Goal: Task Accomplishment & Management: Manage account settings

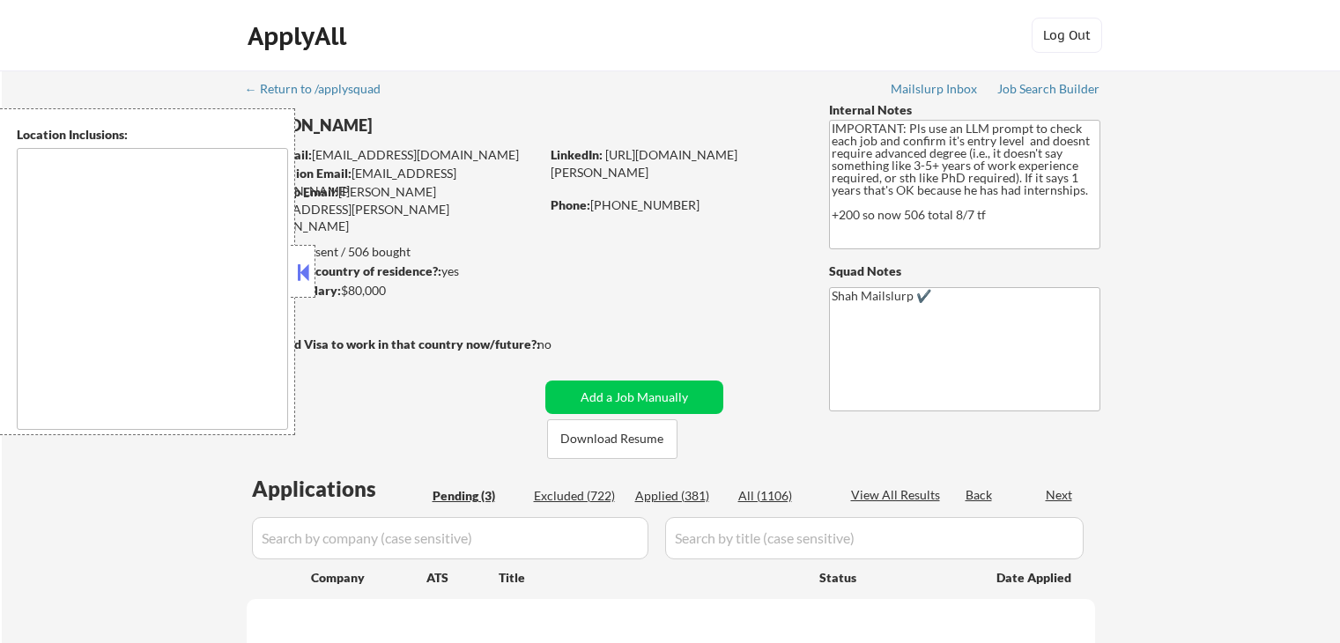
scroll to position [176, 0]
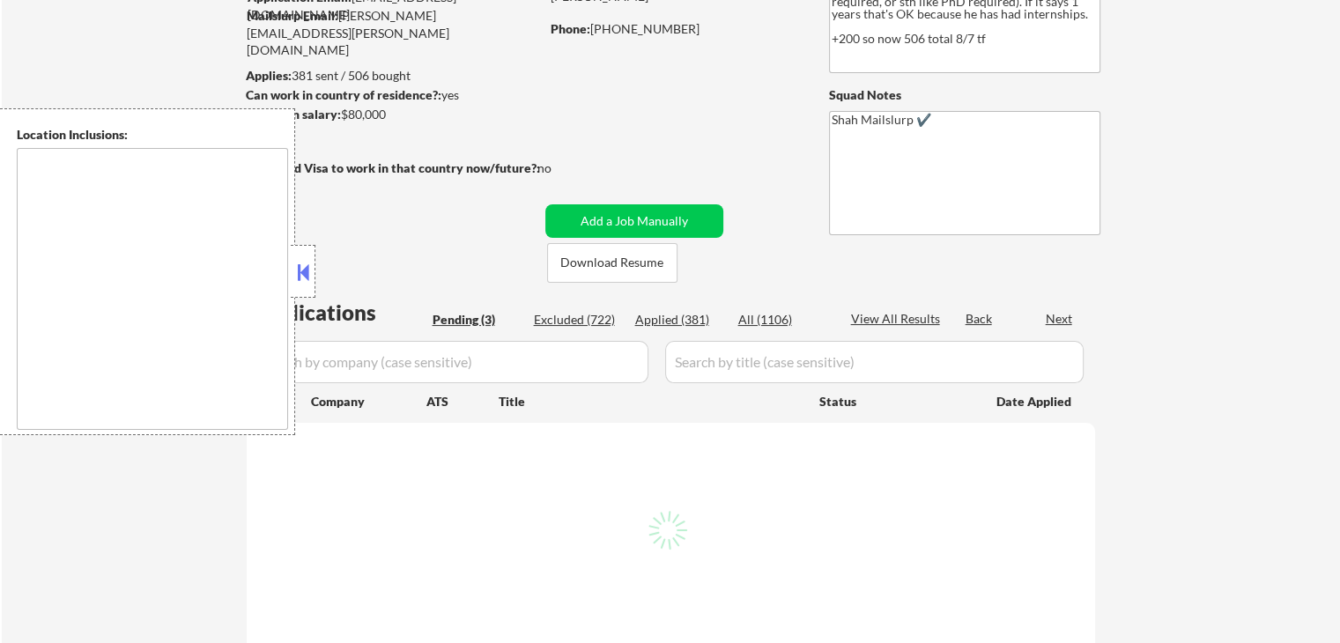
type textarea "[GEOGRAPHIC_DATA], [GEOGRAPHIC_DATA] [GEOGRAPHIC_DATA], [GEOGRAPHIC_DATA] [GEOG…"
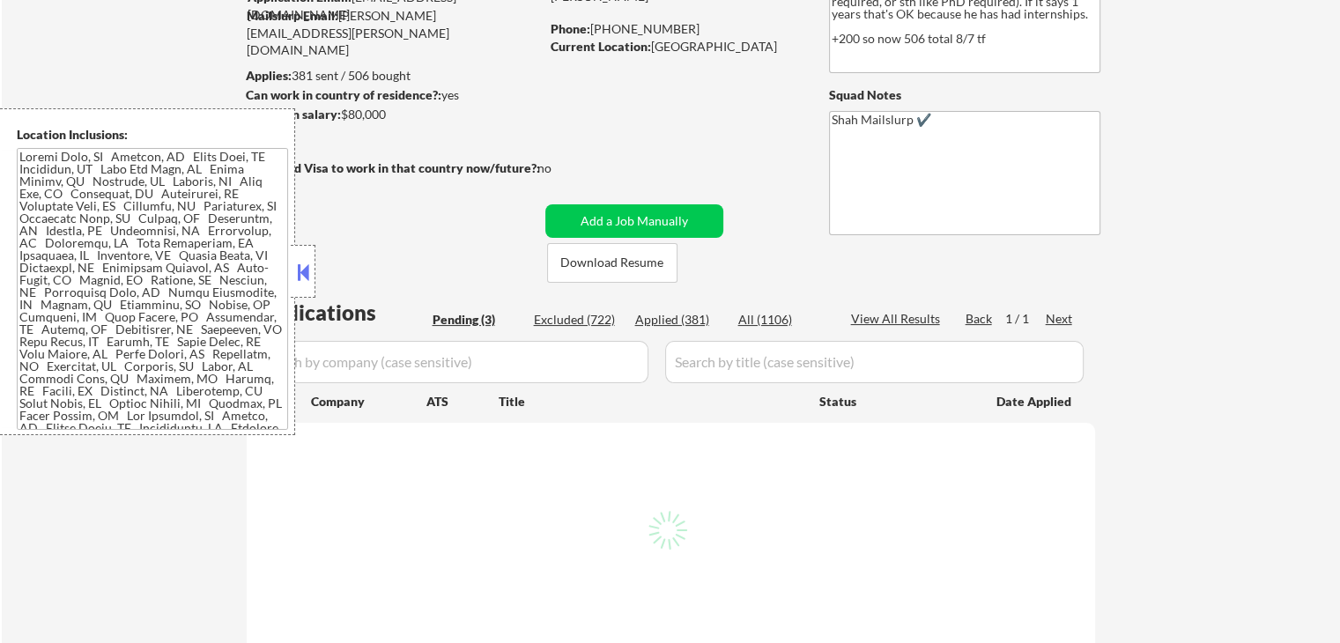
select select ""pending""
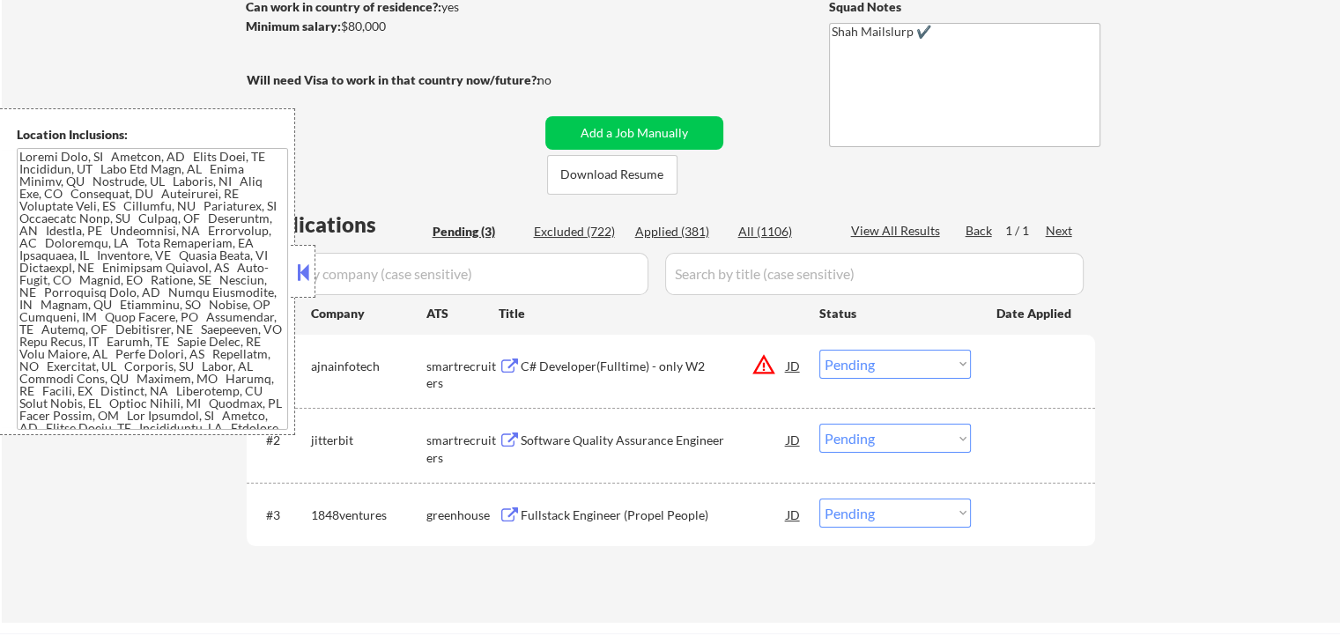
click at [303, 279] on button at bounding box center [302, 272] width 19 height 26
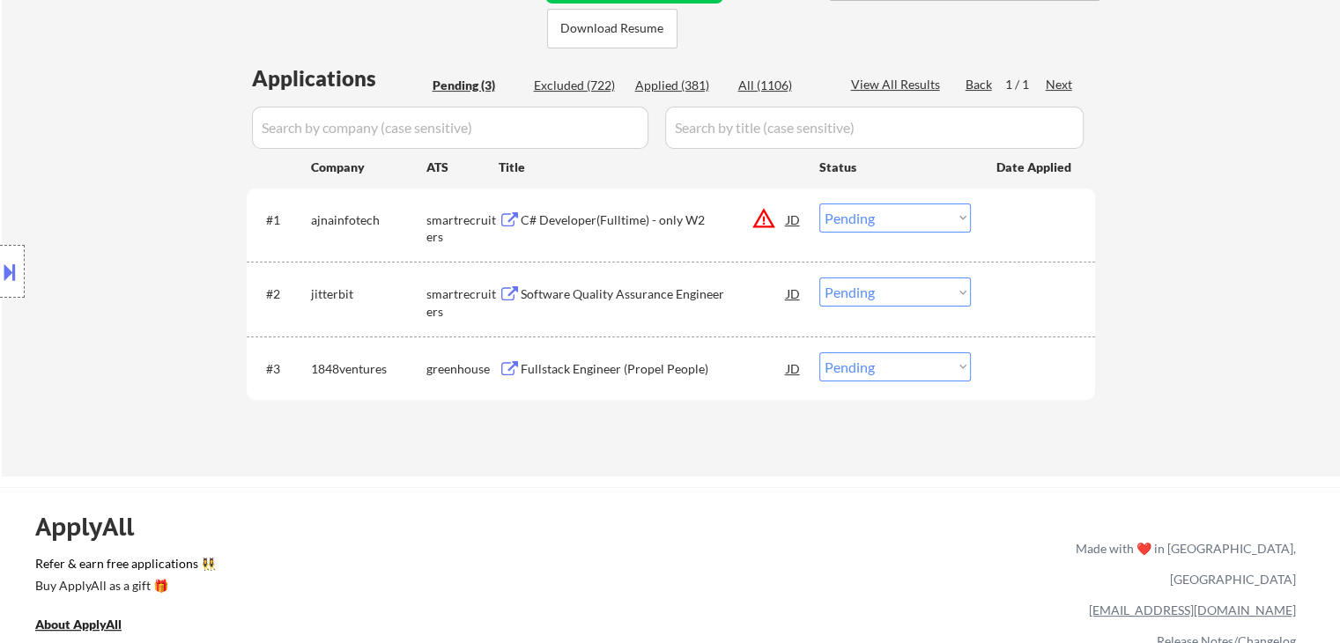
scroll to position [441, 0]
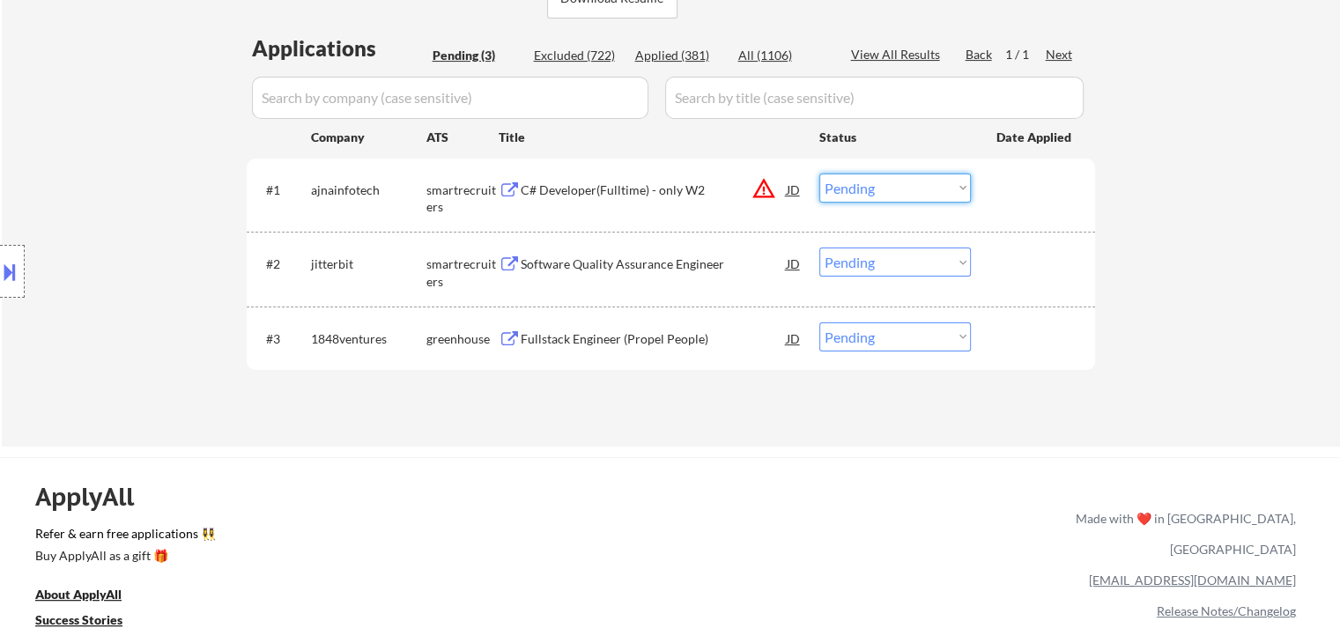
click at [900, 185] on select "Choose an option... Pending Applied Excluded (Questions) Excluded (Expired) Exc…" at bounding box center [895, 188] width 152 height 29
click at [765, 185] on button "warning_amber" at bounding box center [764, 188] width 25 height 25
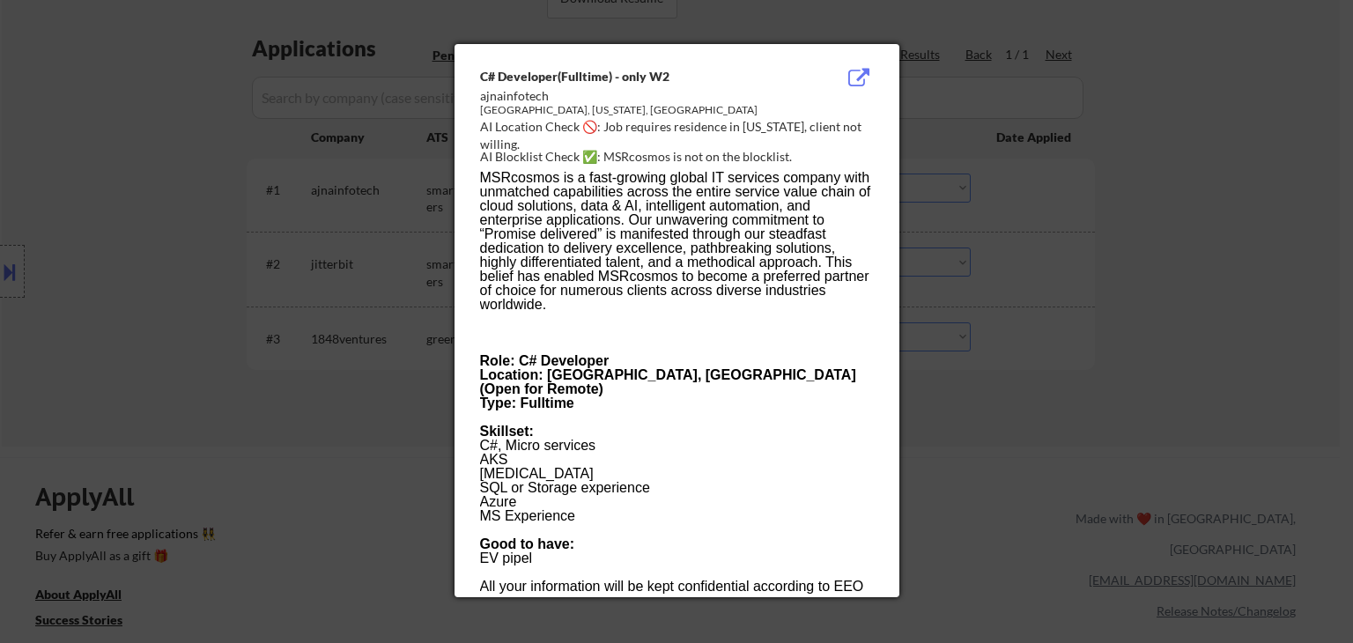
click at [1163, 139] on div at bounding box center [676, 321] width 1353 height 643
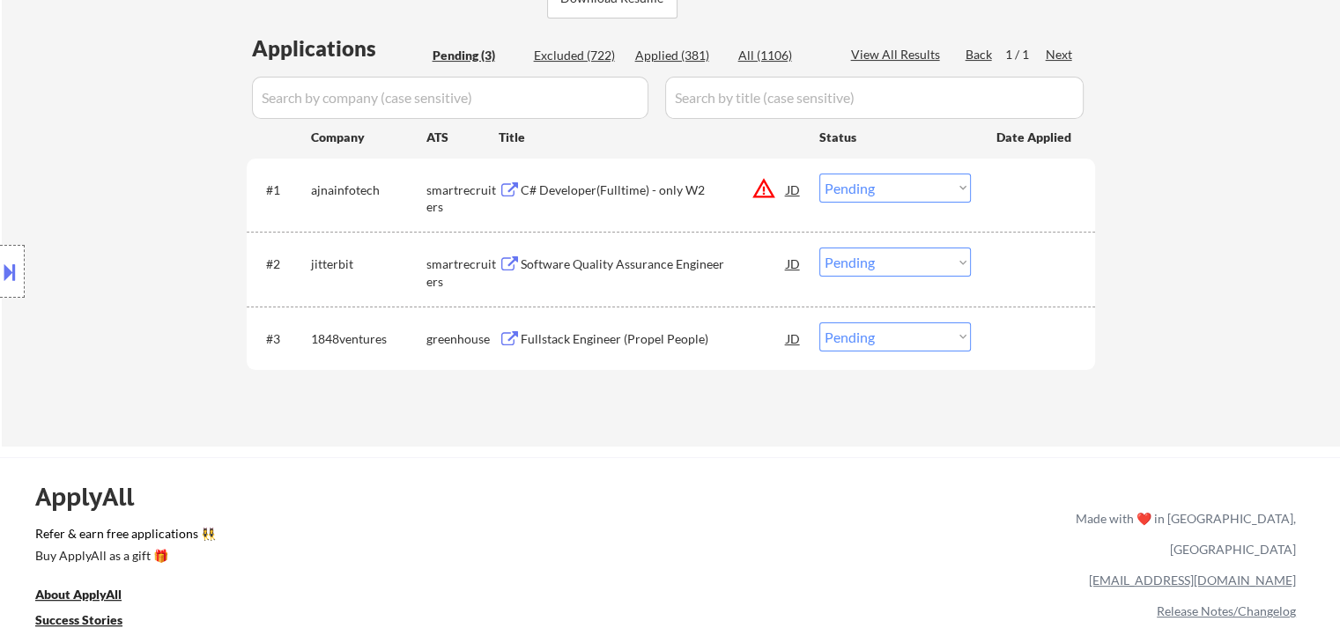
click at [1199, 163] on div "← Return to /applysquad Mailslurp Inbox Job Search Builder [PERSON_NAME] User E…" at bounding box center [671, 38] width 1338 height 817
click at [1202, 126] on div "← Return to /applysquad Mailslurp Inbox Job Search Builder [PERSON_NAME] User E…" at bounding box center [671, 38] width 1338 height 817
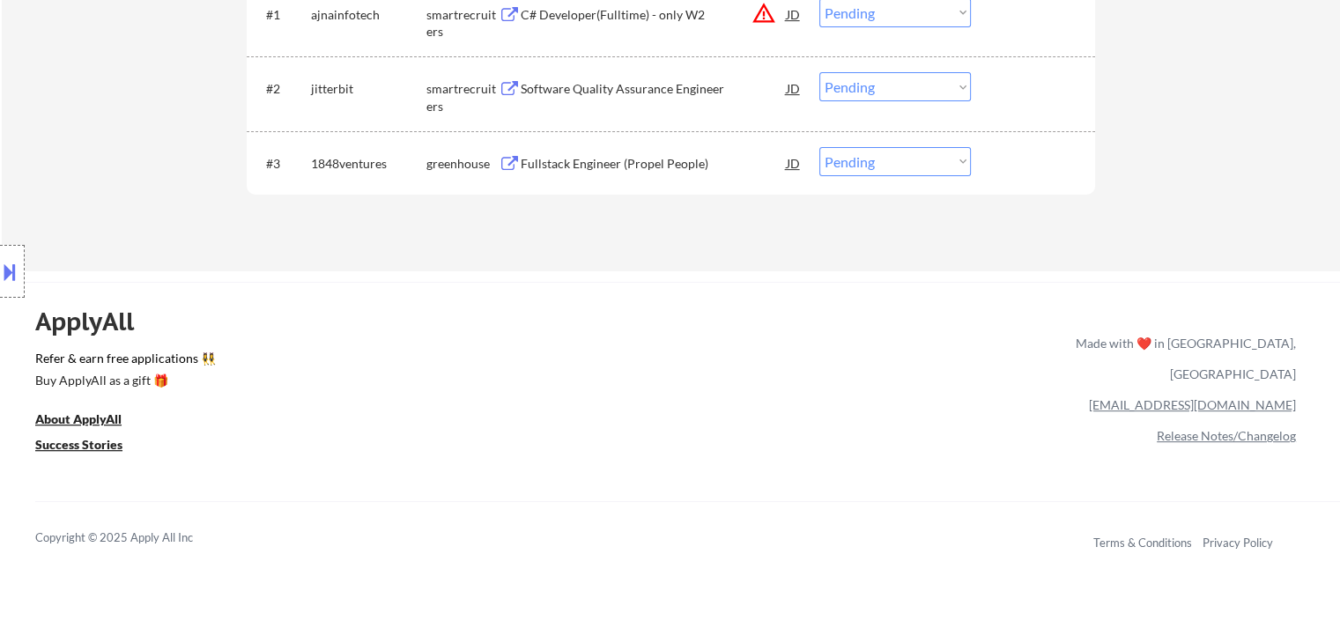
scroll to position [617, 0]
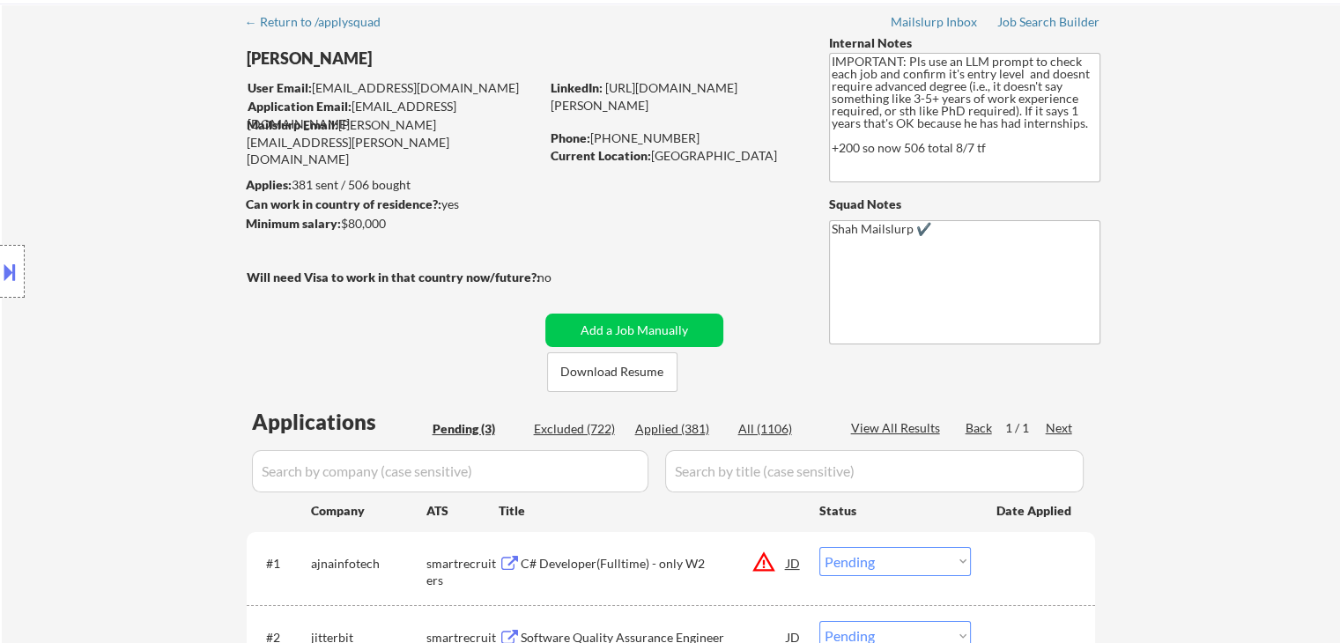
scroll to position [0, 0]
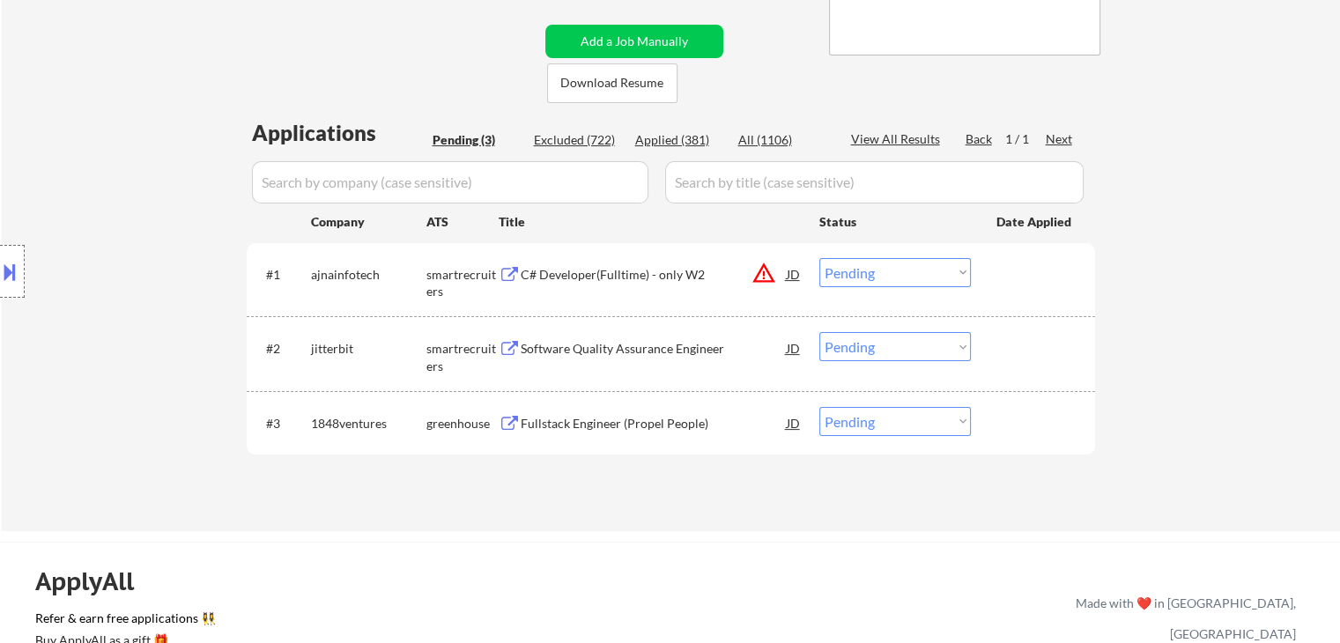
click at [1236, 244] on div "← Return to /applysquad Mailslurp Inbox Job Search Builder [PERSON_NAME] User E…" at bounding box center [671, 123] width 1338 height 817
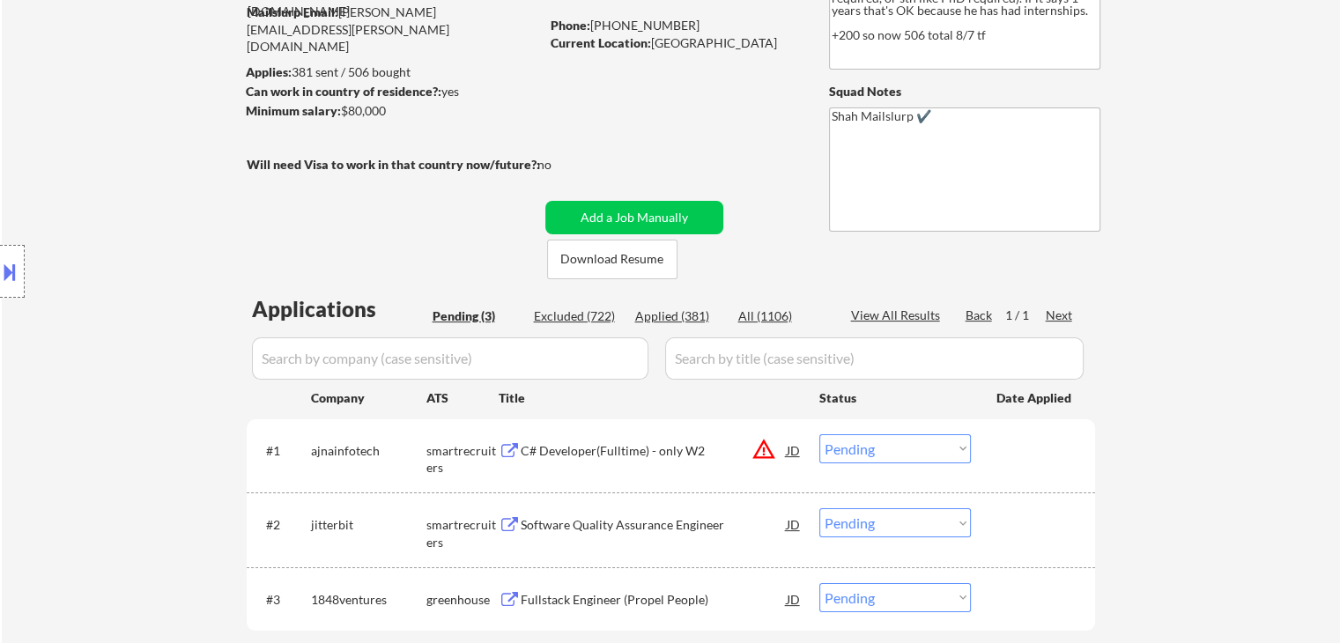
click at [1136, 204] on div "← Return to /applysquad Mailslurp Inbox Job Search Builder [PERSON_NAME] User E…" at bounding box center [671, 299] width 1338 height 817
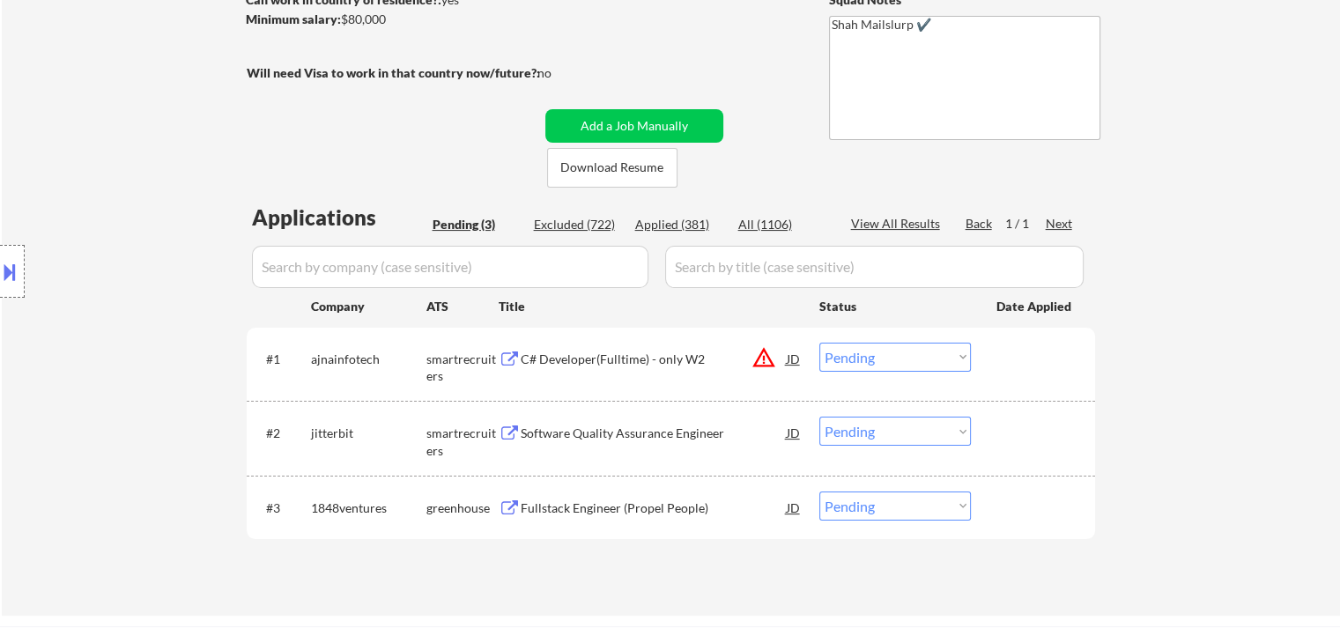
scroll to position [356, 0]
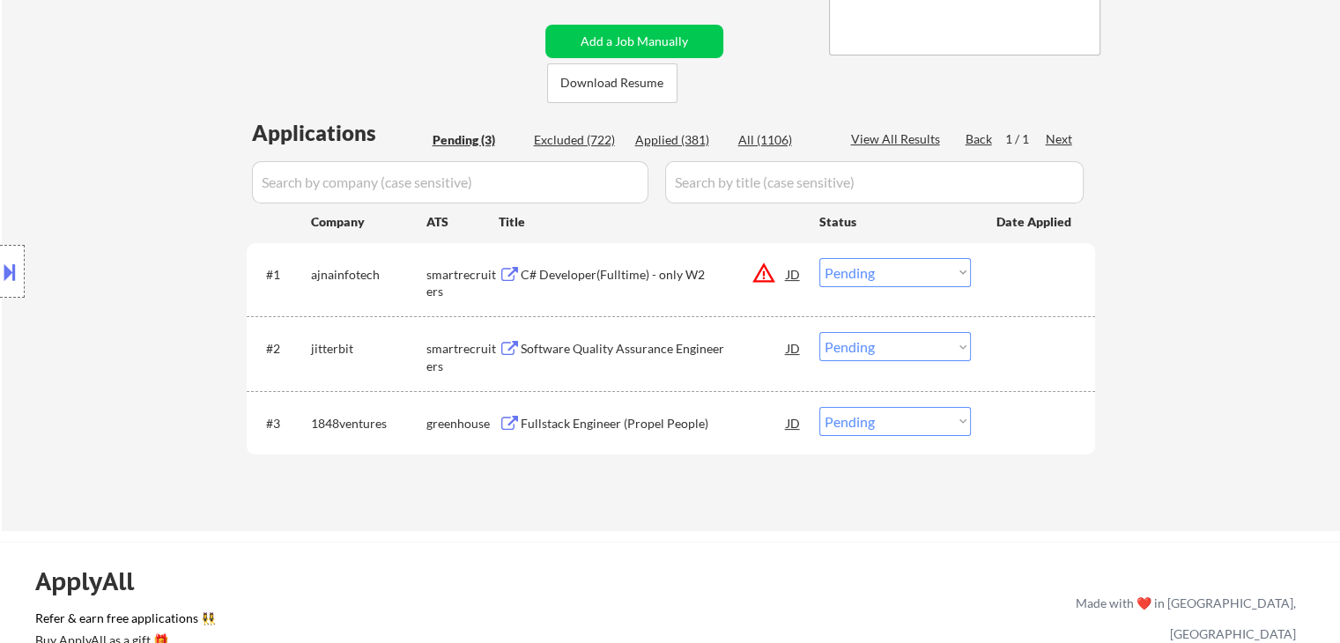
click at [1188, 154] on div "← Return to /applysquad Mailslurp Inbox Job Search Builder [PERSON_NAME] User E…" at bounding box center [671, 123] width 1338 height 817
click at [1254, 175] on div "← Return to /applysquad Mailslurp Inbox Job Search Builder [PERSON_NAME] User E…" at bounding box center [671, 123] width 1338 height 817
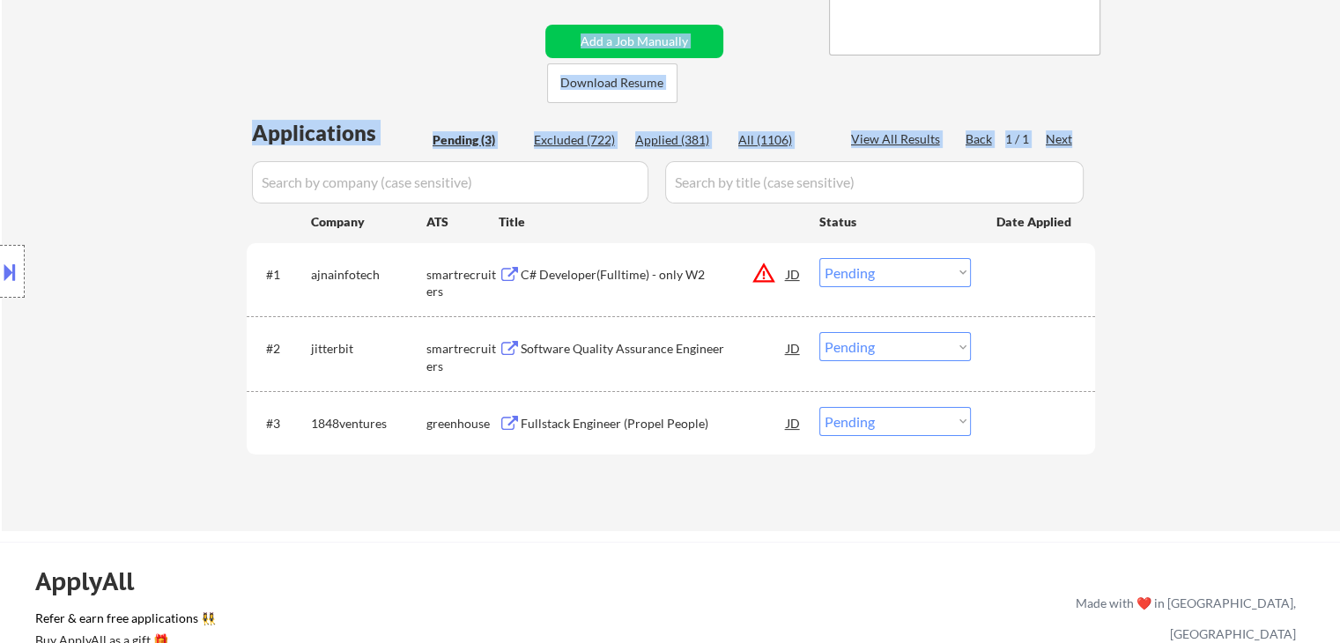
drag, startPoint x: 1110, startPoint y: 146, endPoint x: 1072, endPoint y: 142, distance: 38.1
click at [1072, 142] on div "← Return to /applysquad Mailslurp Inbox Job Search Builder [PERSON_NAME] User E…" at bounding box center [671, 123] width 1338 height 817
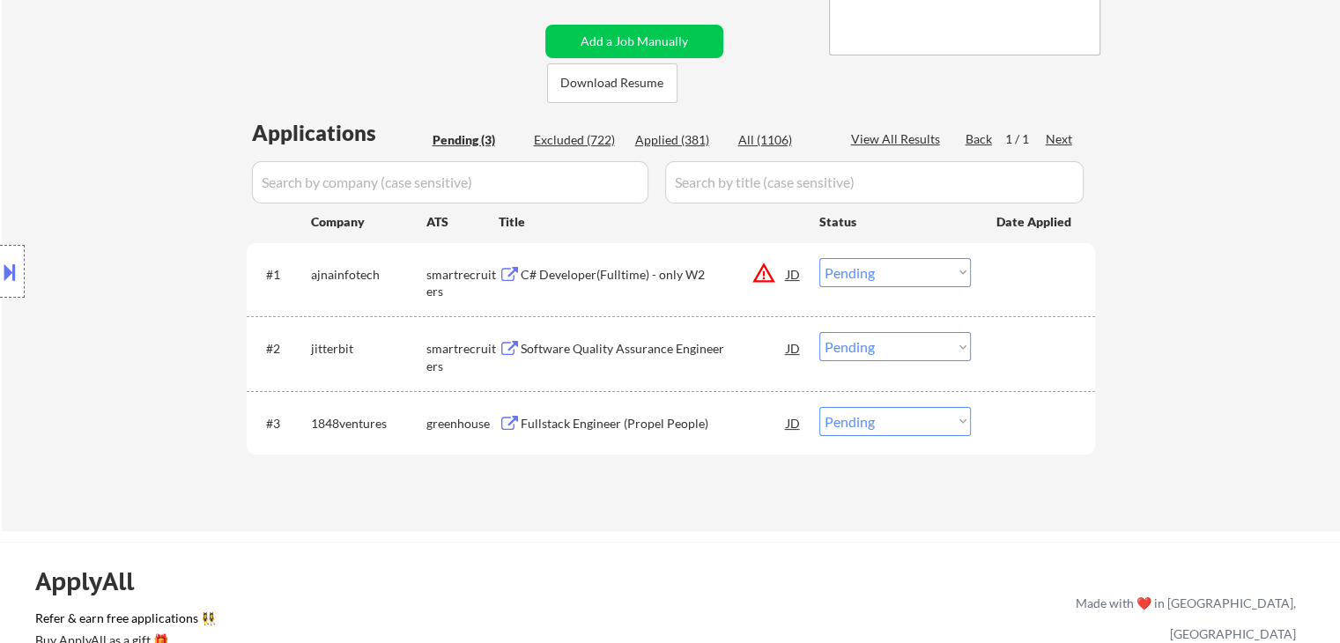
click at [1227, 158] on div "← Return to /applysquad Mailslurp Inbox Job Search Builder [PERSON_NAME] User E…" at bounding box center [671, 123] width 1338 height 817
click at [1305, 202] on div "← Return to /applysquad Mailslurp Inbox Job Search Builder [PERSON_NAME] User E…" at bounding box center [671, 123] width 1338 height 817
click at [1290, 208] on div "← Return to /applysquad Mailslurp Inbox Job Search Builder [PERSON_NAME] User E…" at bounding box center [671, 123] width 1338 height 817
click at [1261, 168] on div "← Return to /applysquad Mailslurp Inbox Job Search Builder [PERSON_NAME] User E…" at bounding box center [671, 123] width 1338 height 817
drag, startPoint x: 966, startPoint y: 225, endPoint x: 1066, endPoint y: 219, distance: 100.6
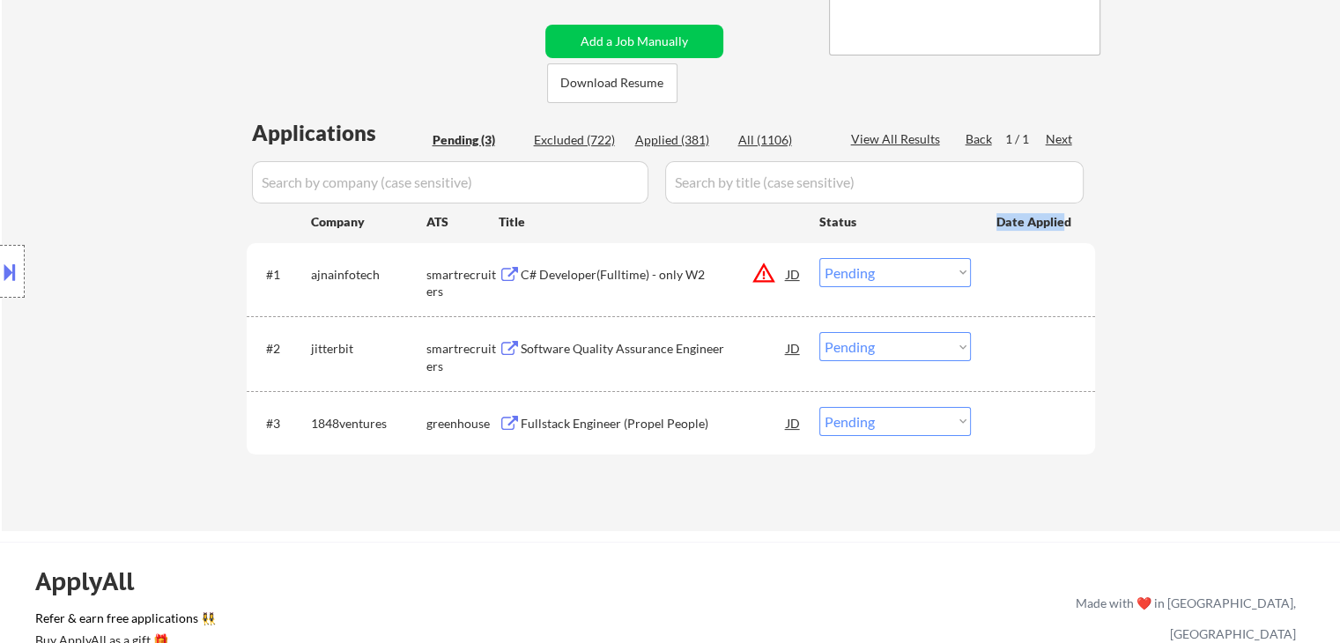
click at [1066, 219] on div "Company ATS Title Status Date Applied" at bounding box center [670, 221] width 808 height 32
click at [1213, 257] on div "← Return to /applysquad Mailslurp Inbox Job Search Builder [PERSON_NAME] User E…" at bounding box center [671, 123] width 1338 height 817
click at [1294, 212] on div "← Return to /applysquad Mailslurp Inbox Job Search Builder [PERSON_NAME] User E…" at bounding box center [671, 123] width 1338 height 817
click at [1262, 183] on div "← Return to /applysquad Mailslurp Inbox Job Search Builder [PERSON_NAME] User E…" at bounding box center [671, 123] width 1338 height 817
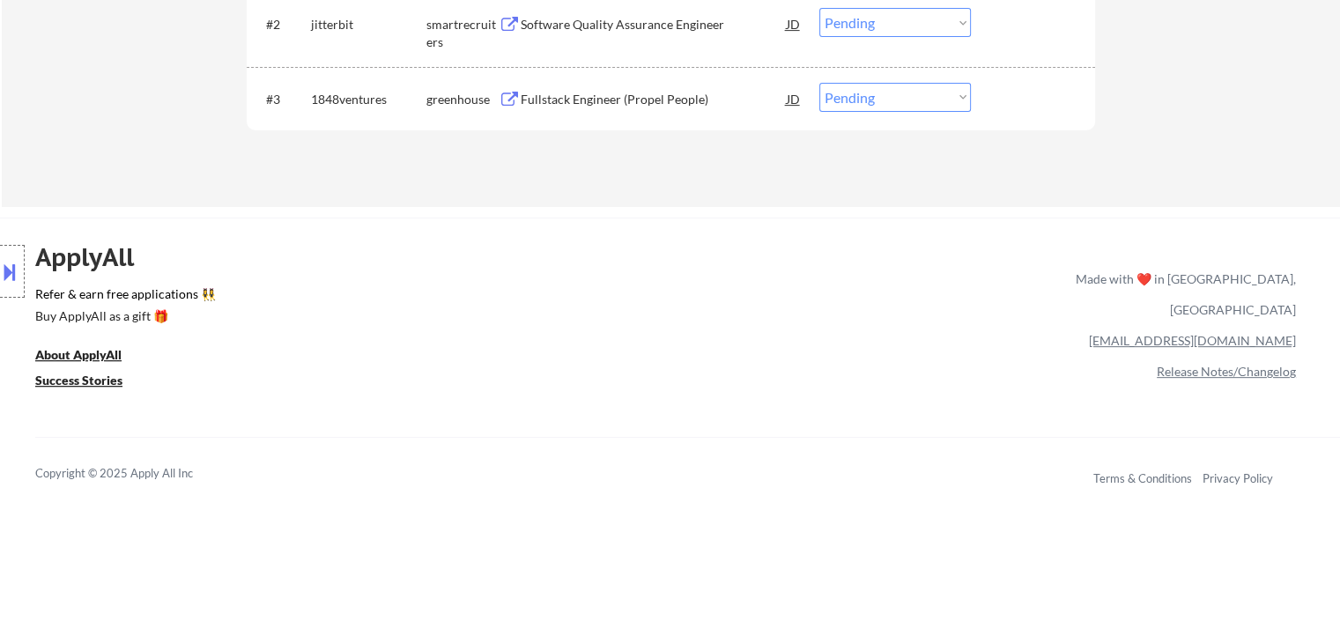
scroll to position [708, 0]
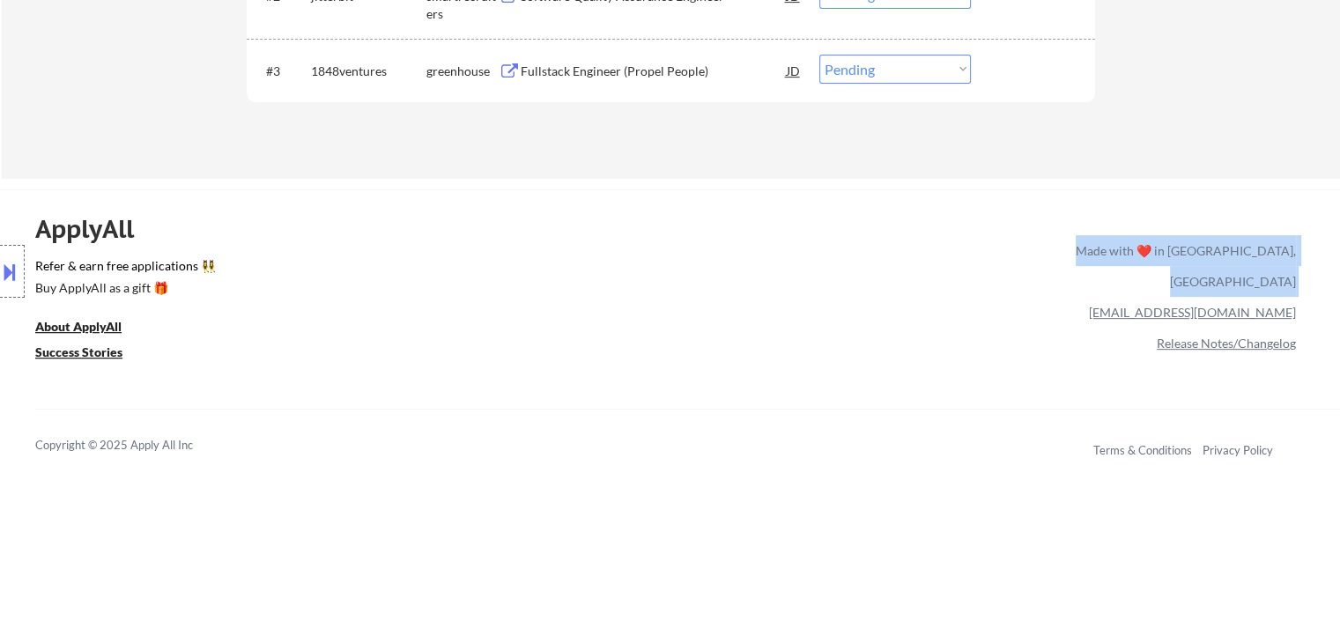
drag, startPoint x: 1135, startPoint y: 274, endPoint x: 1158, endPoint y: 280, distance: 23.7
click at [1158, 280] on div "Made with ❤️ in [GEOGRAPHIC_DATA], [GEOGRAPHIC_DATA] [EMAIL_ADDRESS][DOMAIN_NAM…" at bounding box center [1182, 296] width 227 height 123
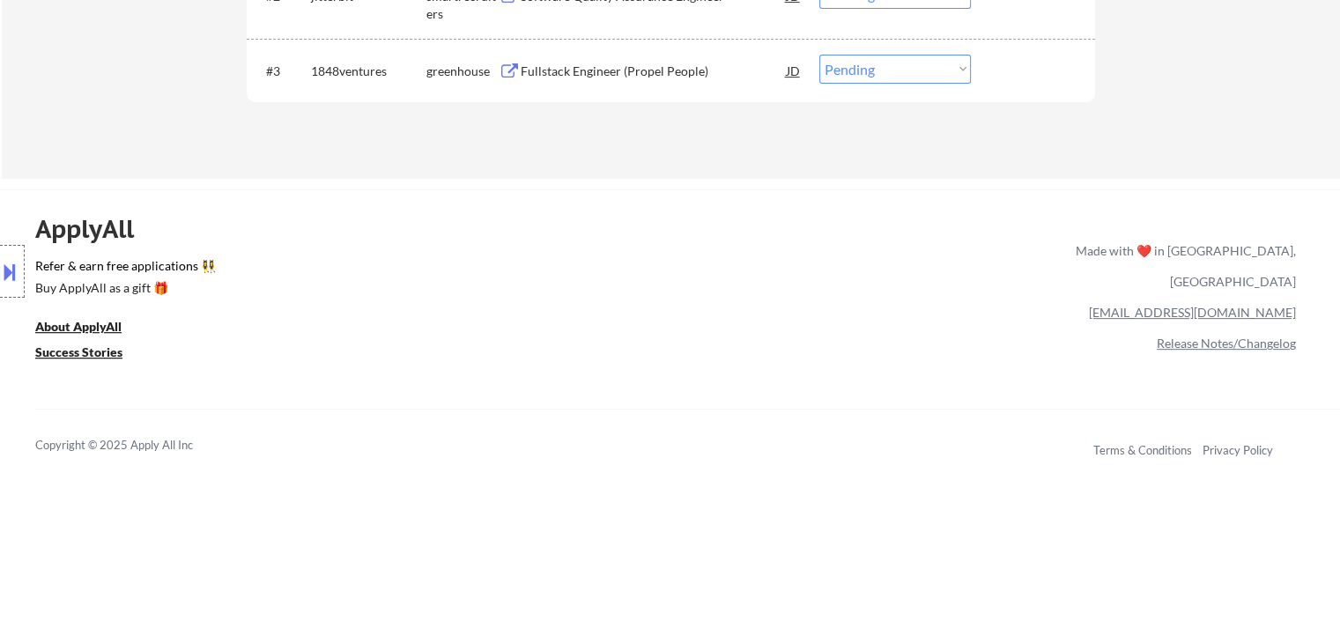
click at [960, 315] on div "ApplyAll Refer & earn free applications 👯‍♀️ Buy ApplyAll as a gift 🎁 About App…" at bounding box center [670, 341] width 1340 height 279
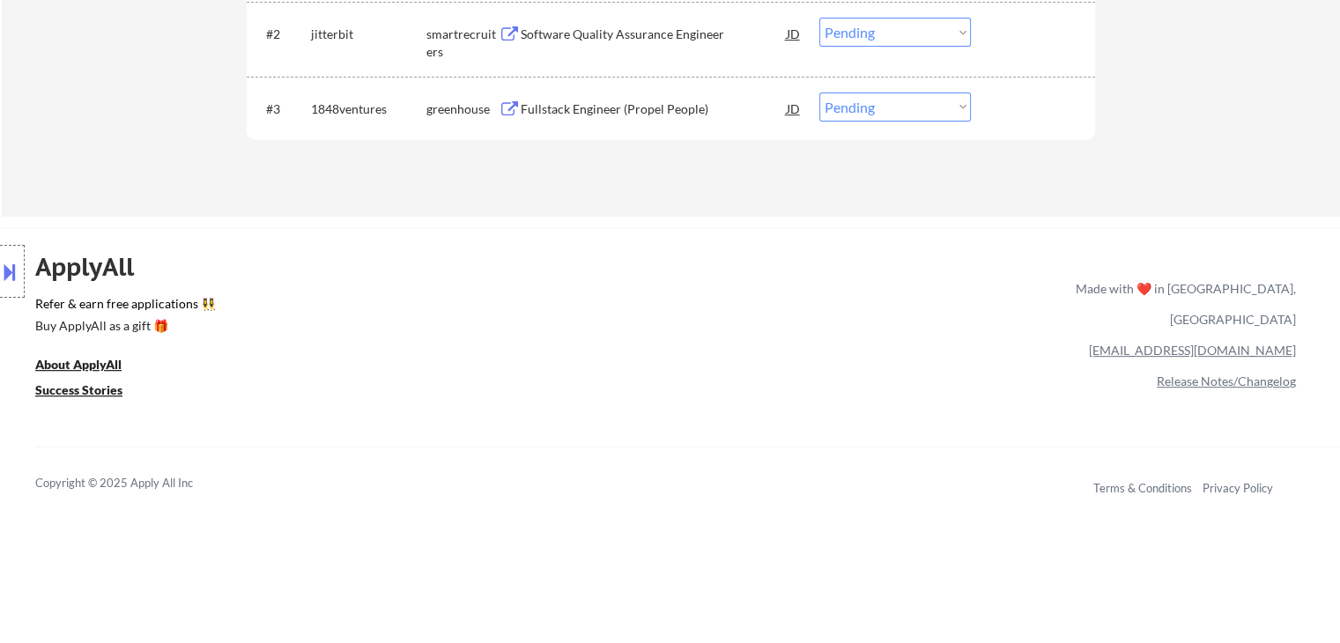
scroll to position [356, 0]
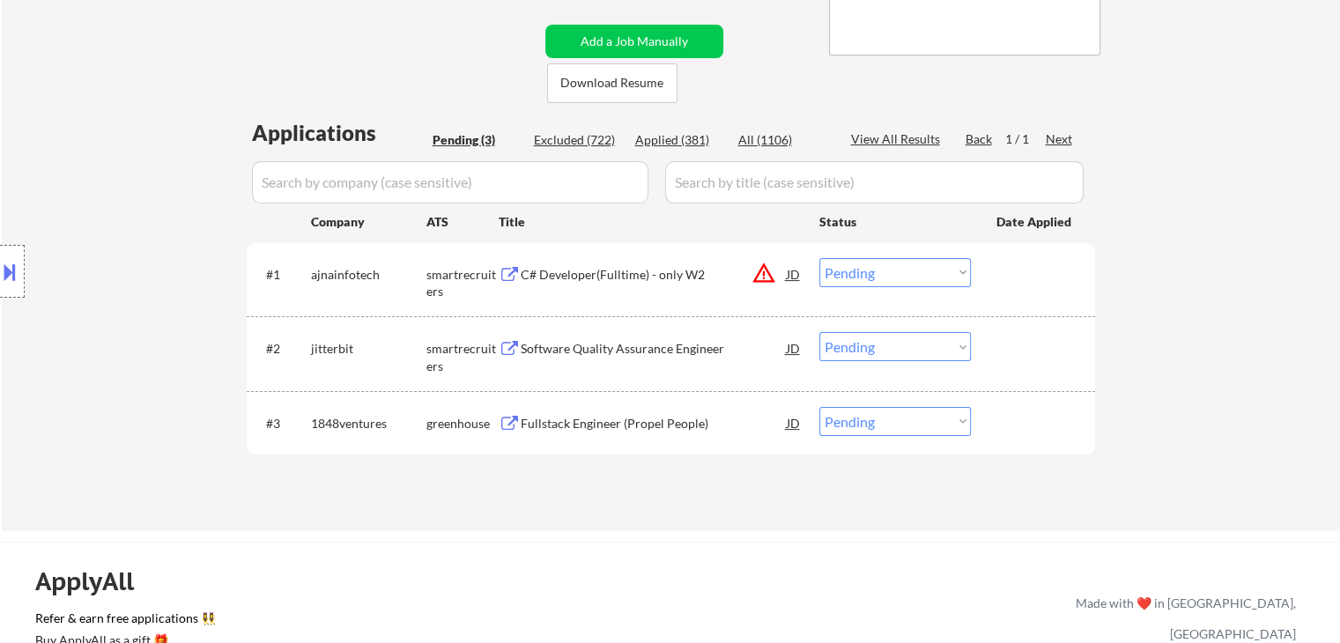
click at [1176, 270] on div "← Return to /applysquad Mailslurp Inbox Job Search Builder [PERSON_NAME] User E…" at bounding box center [671, 123] width 1338 height 817
click at [769, 276] on button "warning_amber" at bounding box center [764, 273] width 25 height 25
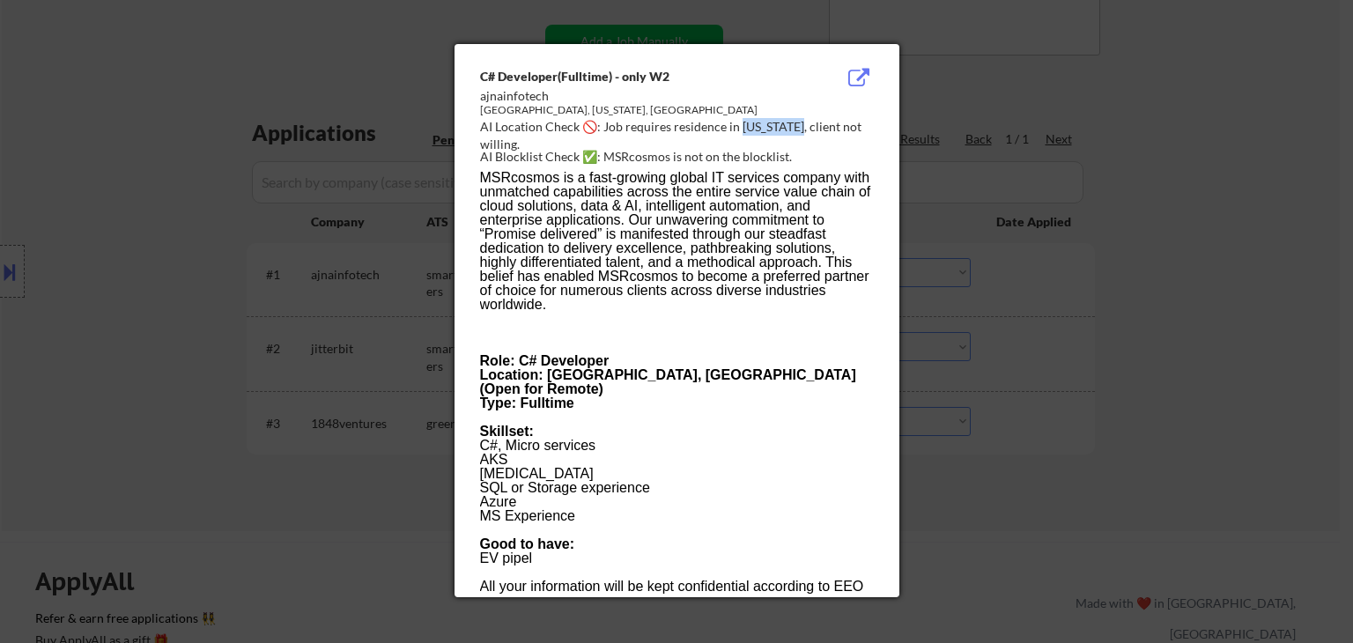
drag, startPoint x: 742, startPoint y: 124, endPoint x: 800, endPoint y: 126, distance: 58.2
click at [800, 126] on div "AI Location Check 🚫: Job requires residence in [US_STATE], client not willing." at bounding box center [680, 135] width 401 height 34
copy div "ashington,"
click at [1210, 167] on div at bounding box center [676, 321] width 1353 height 643
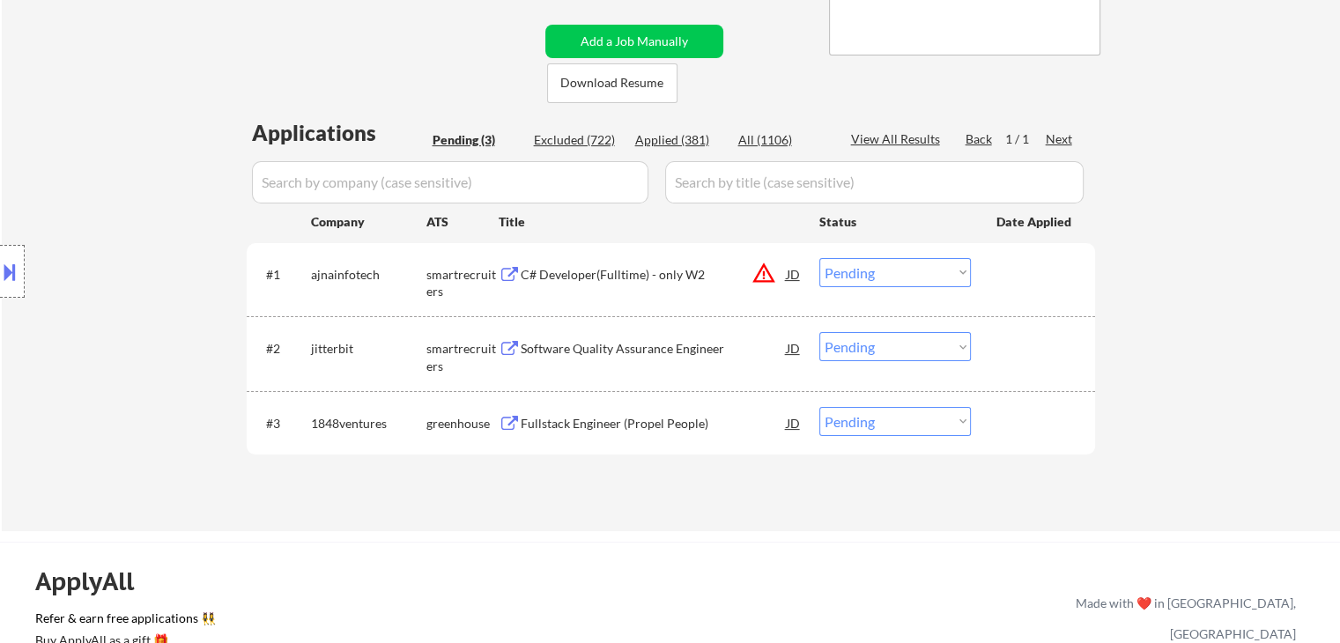
click at [0, 276] on button at bounding box center [9, 271] width 19 height 29
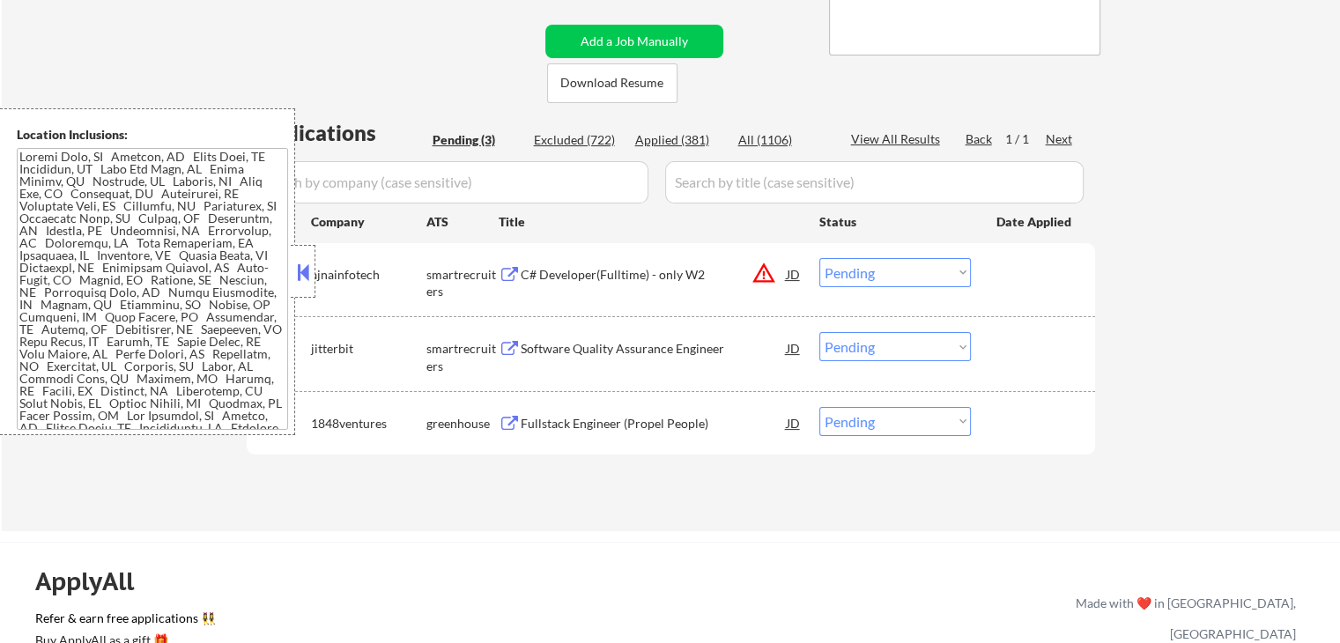
scroll to position [521, 0]
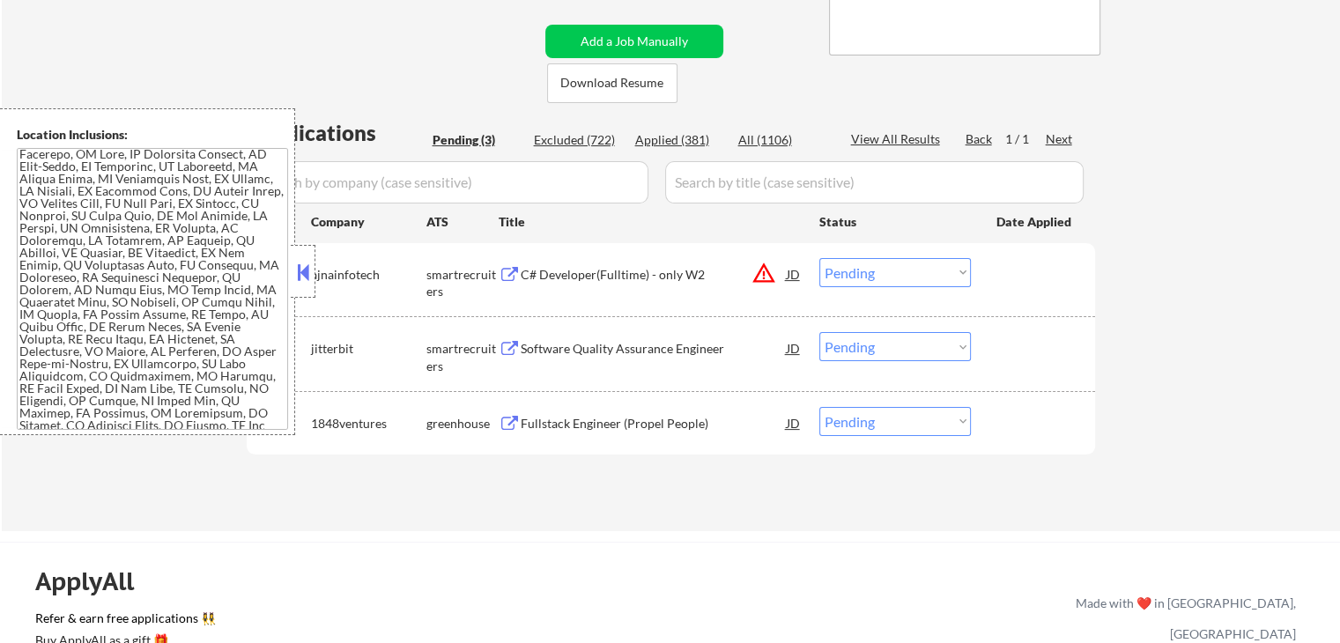
click at [137, 292] on textarea at bounding box center [152, 289] width 271 height 282
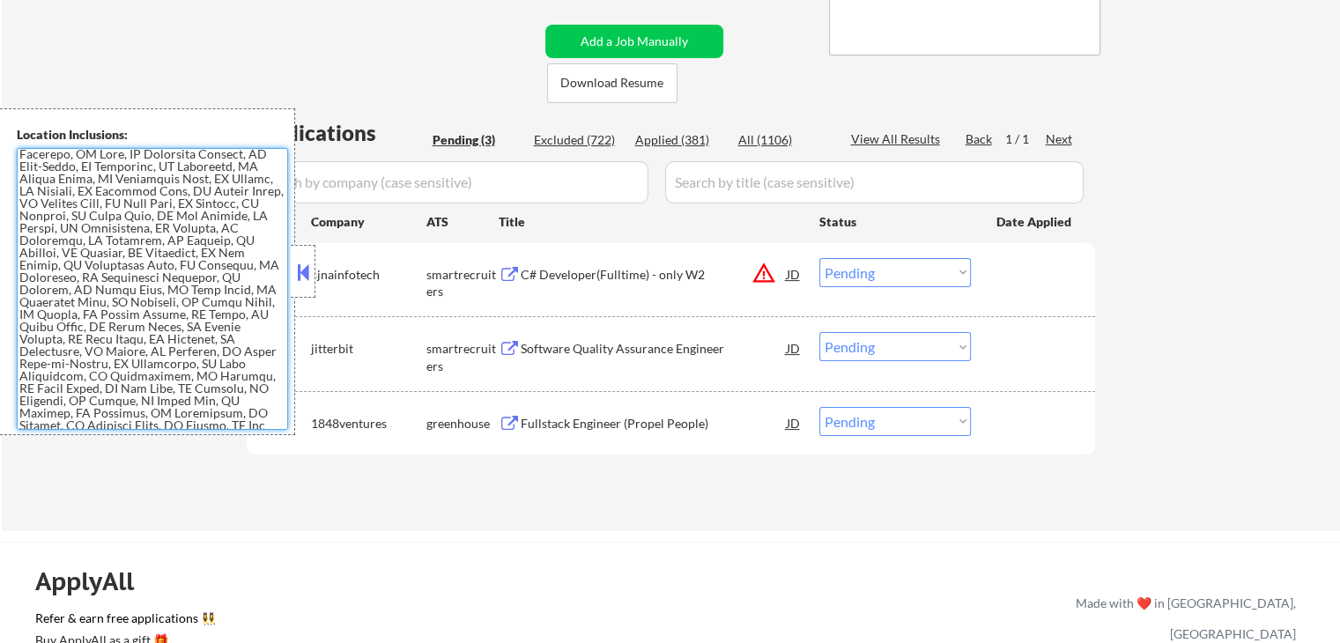
click at [137, 292] on textarea at bounding box center [152, 289] width 271 height 282
drag, startPoint x: 105, startPoint y: 304, endPoint x: 475, endPoint y: 35, distance: 457.4
click at [105, 304] on textarea at bounding box center [152, 289] width 271 height 282
click at [305, 277] on button at bounding box center [302, 272] width 19 height 26
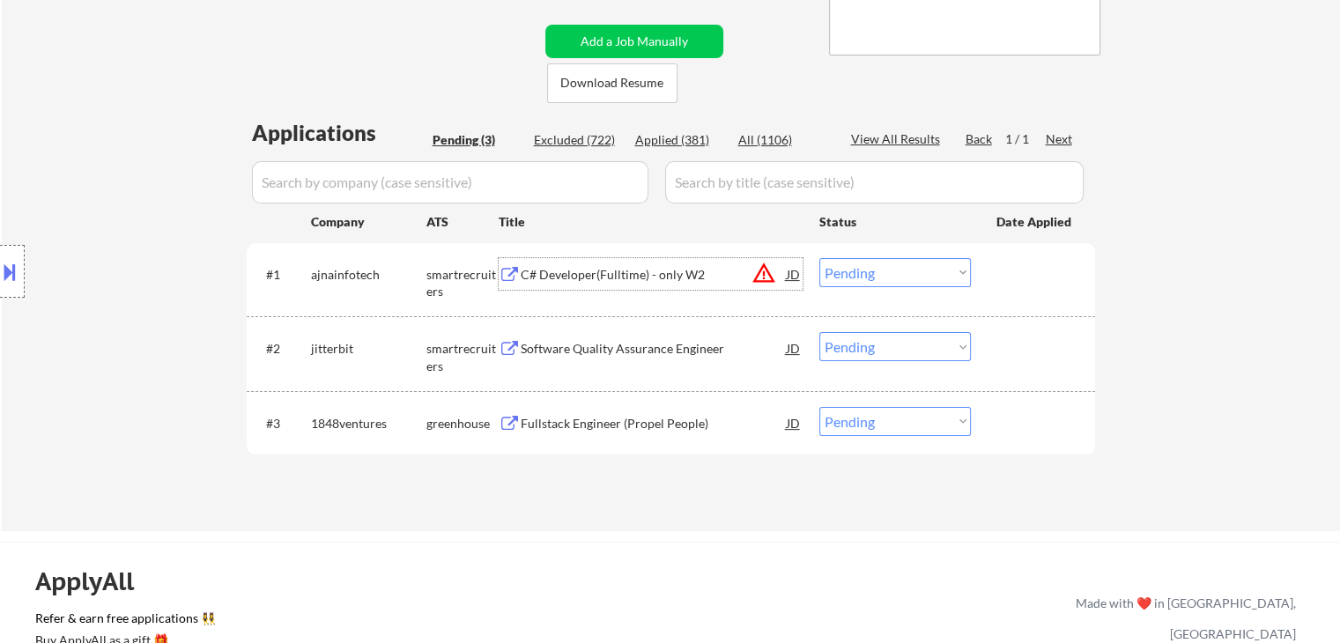
click at [652, 278] on div "C# Developer(Fulltime) - only W2" at bounding box center [654, 275] width 266 height 18
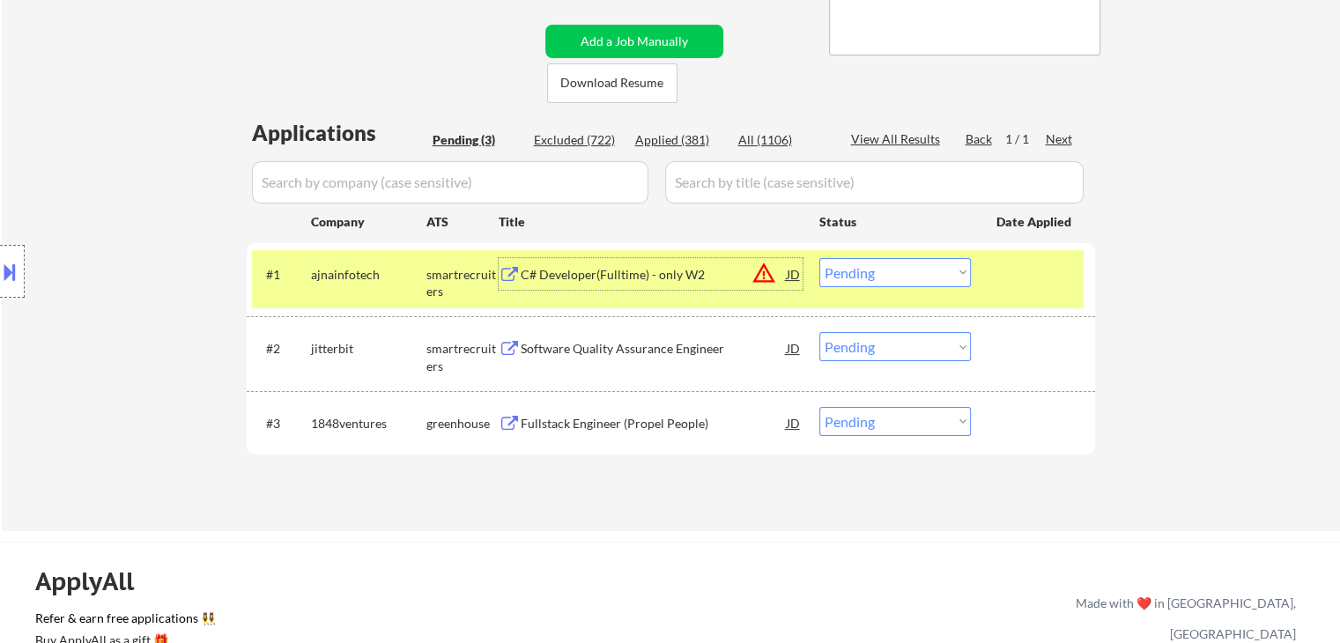
click at [0, 284] on button at bounding box center [9, 271] width 19 height 29
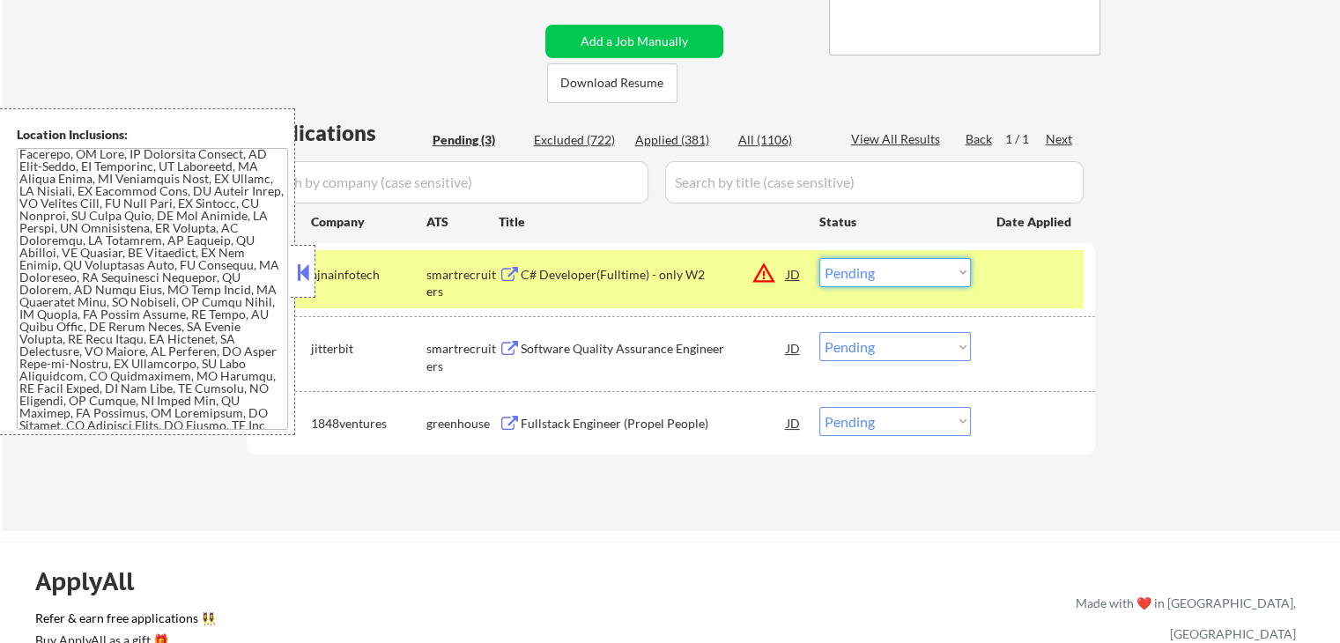
click at [945, 268] on select "Choose an option... Pending Applied Excluded (Questions) Excluded (Expired) Exc…" at bounding box center [895, 272] width 152 height 29
click at [873, 265] on select "Choose an option... Pending Applied Excluded (Questions) Excluded (Expired) Exc…" at bounding box center [895, 272] width 152 height 29
click at [819, 258] on select "Choose an option... Pending Applied Excluded (Questions) Excluded (Expired) Exc…" at bounding box center [895, 272] width 152 height 29
click at [573, 347] on div "Software Quality Assurance Engineer" at bounding box center [654, 349] width 266 height 18
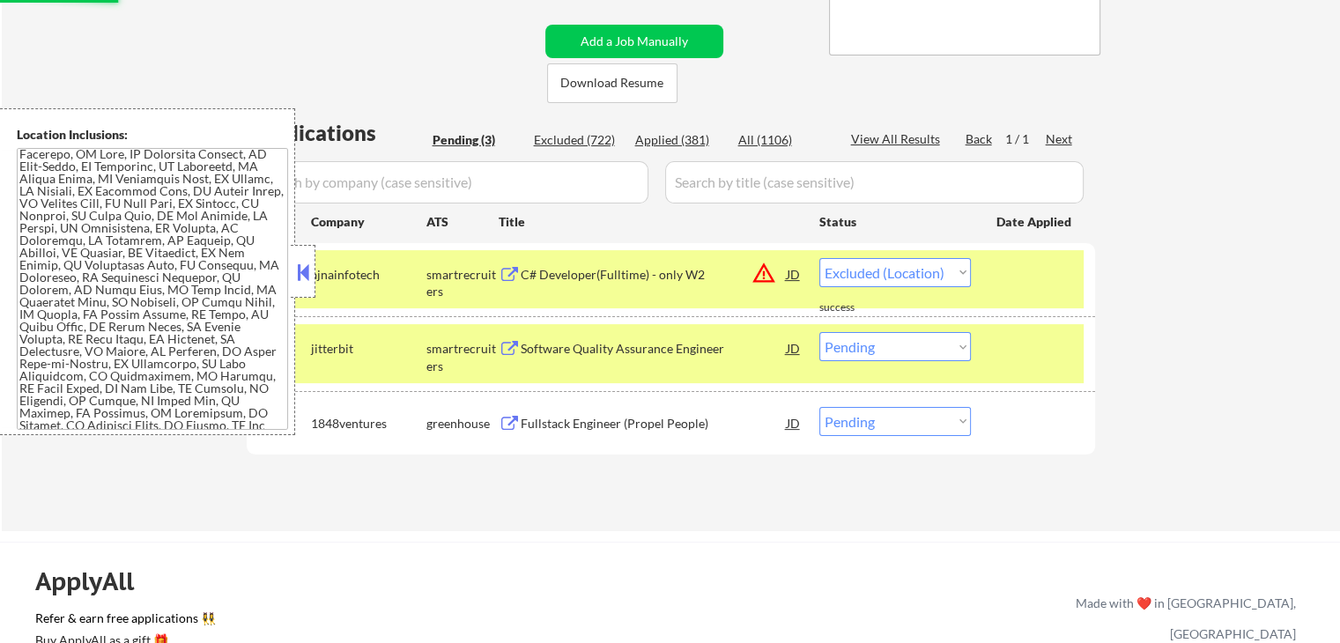
click at [605, 420] on div "Fullstack Engineer (Propel People)" at bounding box center [654, 424] width 266 height 18
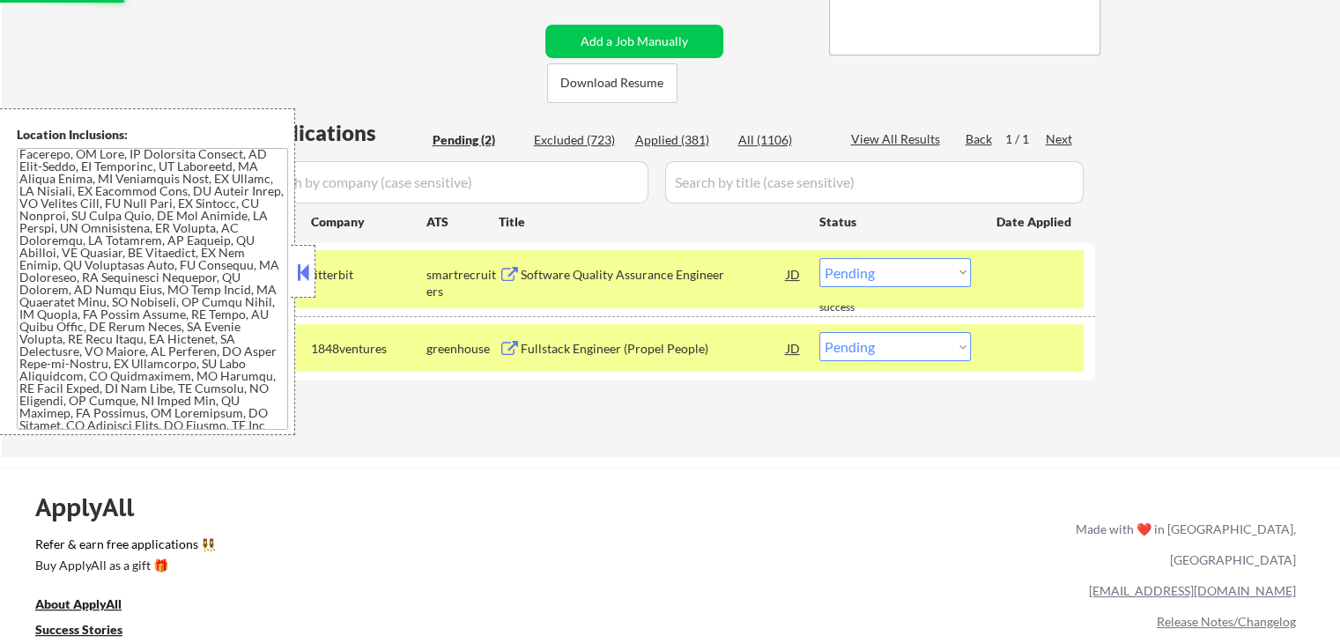
click at [309, 271] on button at bounding box center [302, 272] width 19 height 26
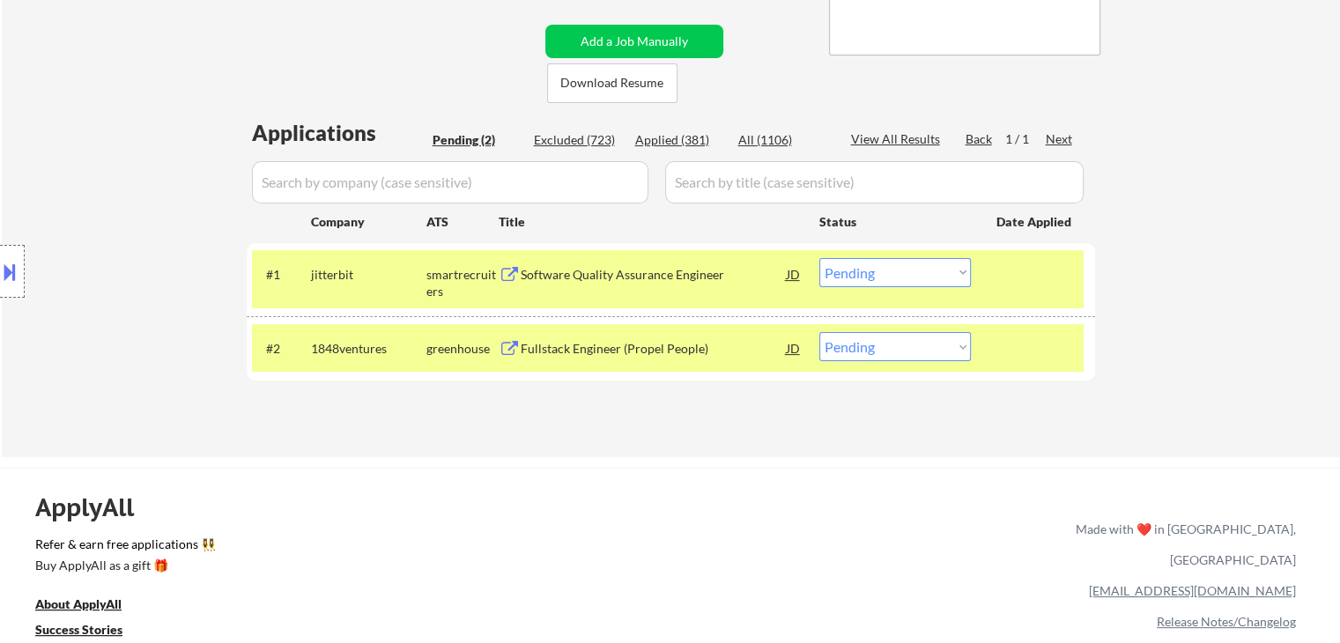
click at [582, 142] on div "Excluded (723)" at bounding box center [578, 140] width 88 height 18
select select ""excluded__other_""
select select ""excluded""
select select ""excluded__other_""
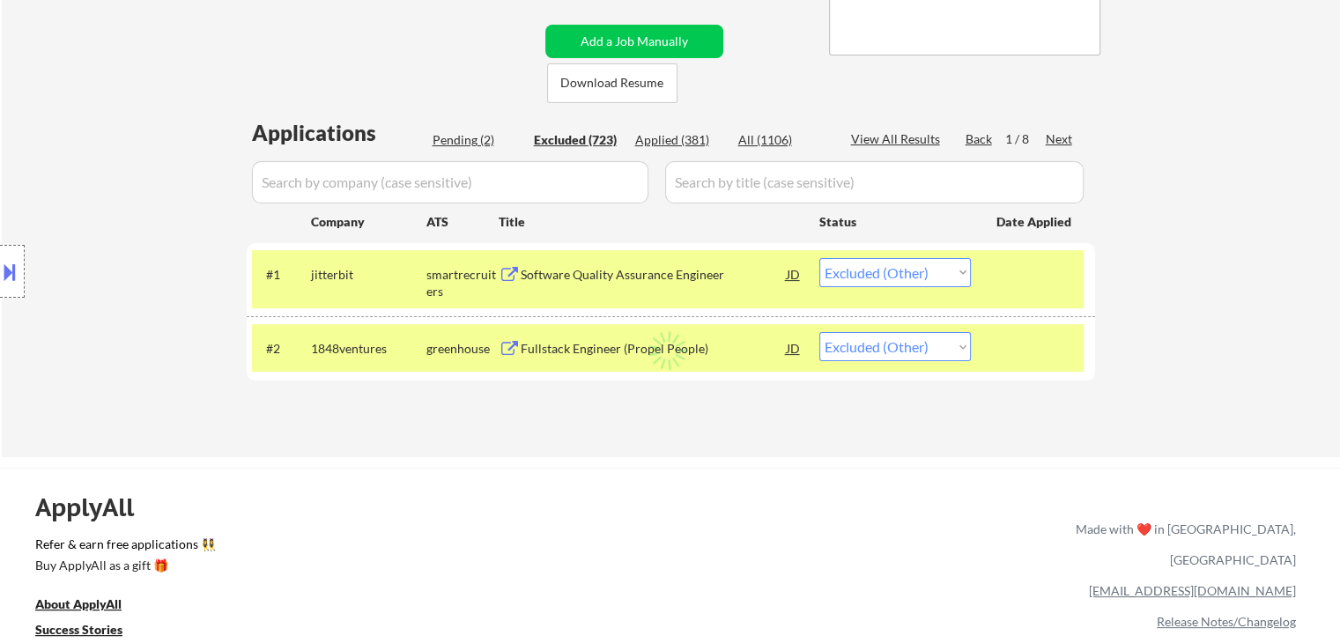
select select ""excluded__other_""
select select ""excluded__expired_""
select select ""excluded__bad_match_""
select select ""excluded__expired_""
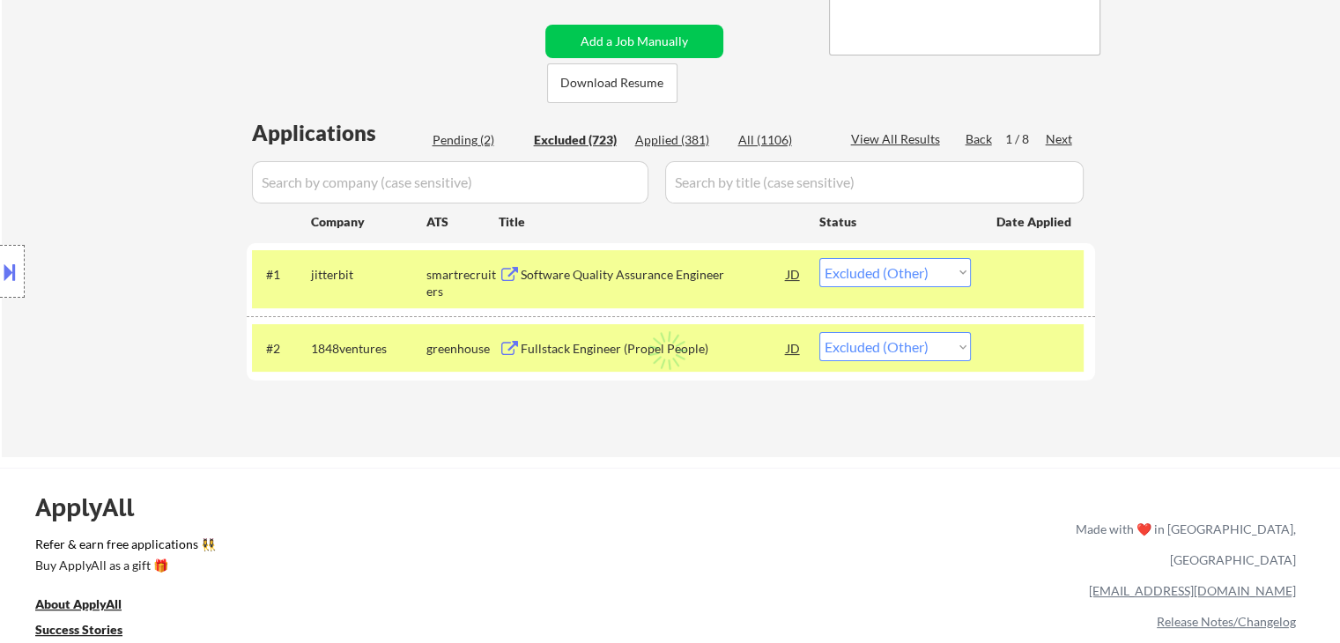
select select ""excluded__expired_""
select select ""excluded__location_""
select select ""excluded""
select select ""excluded__other_""
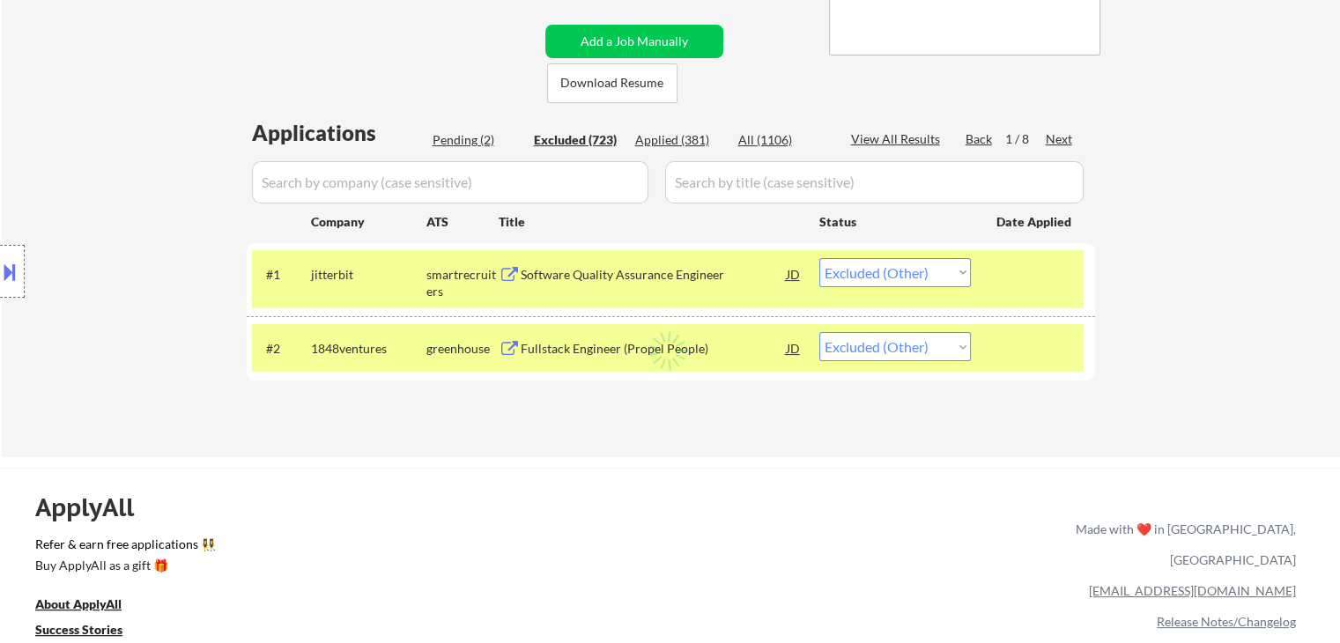
select select ""excluded__location_""
select select ""excluded__expired_""
select select ""excluded""
select select ""excluded__bad_match_""
select select ""excluded__location_""
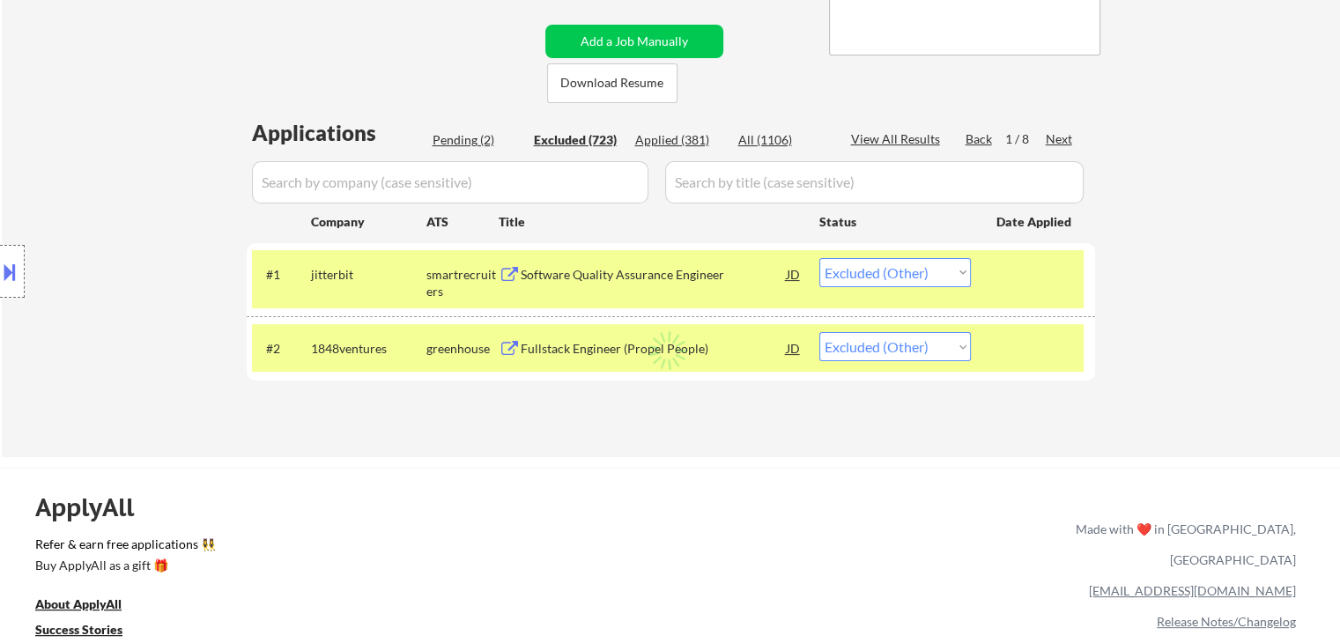
select select ""excluded__expired_""
select select ""excluded__other_""
select select ""excluded__expired_""
select select ""excluded""
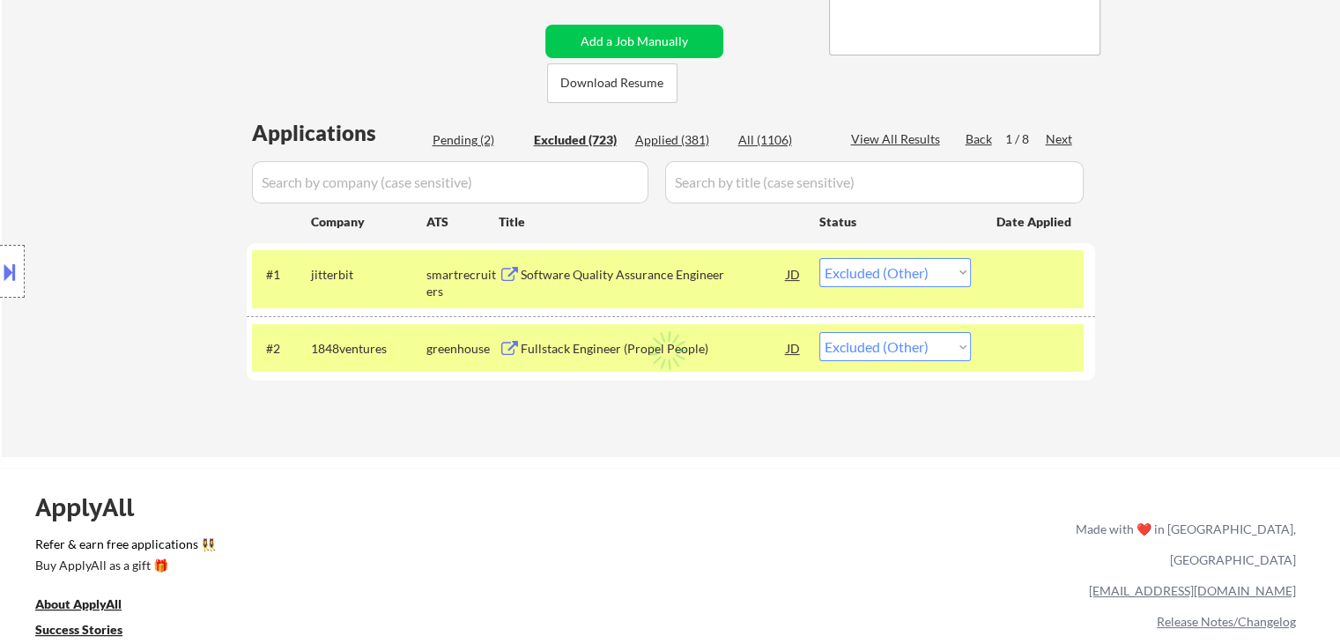
select select ""excluded__expired_""
select select ""excluded""
select select ""excluded__location_""
select select ""excluded__expired_""
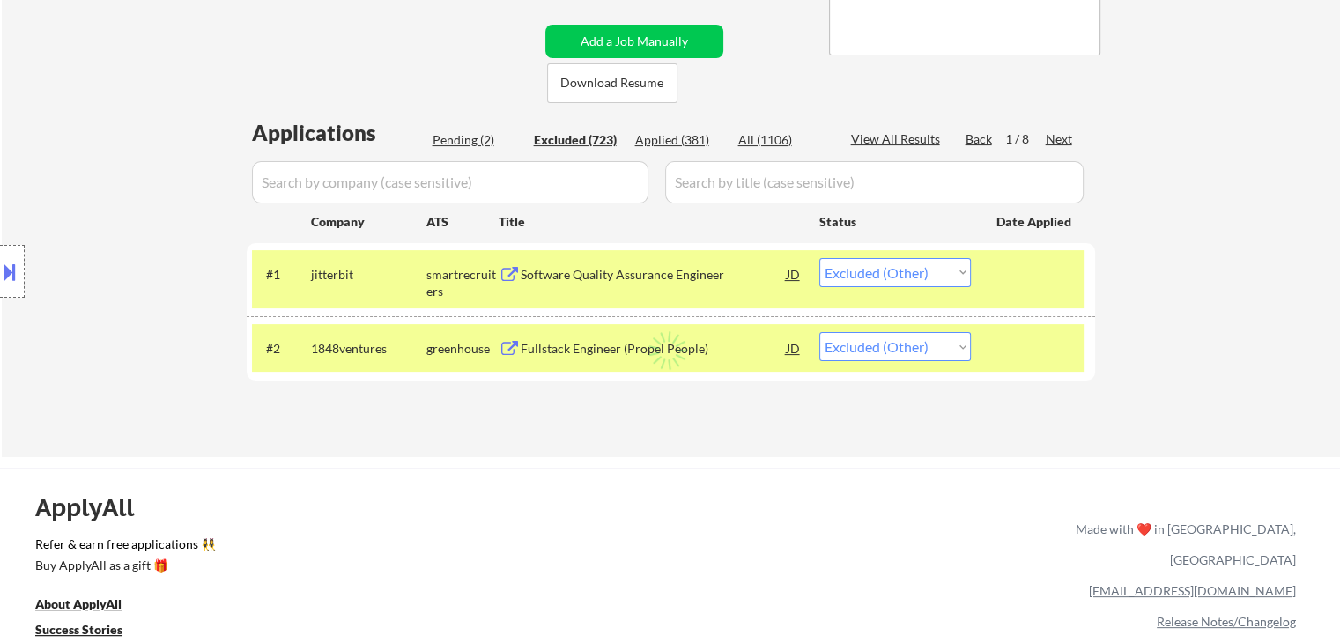
select select ""excluded""
select select ""excluded__bad_match_""
select select ""excluded""
select select ""excluded__other_""
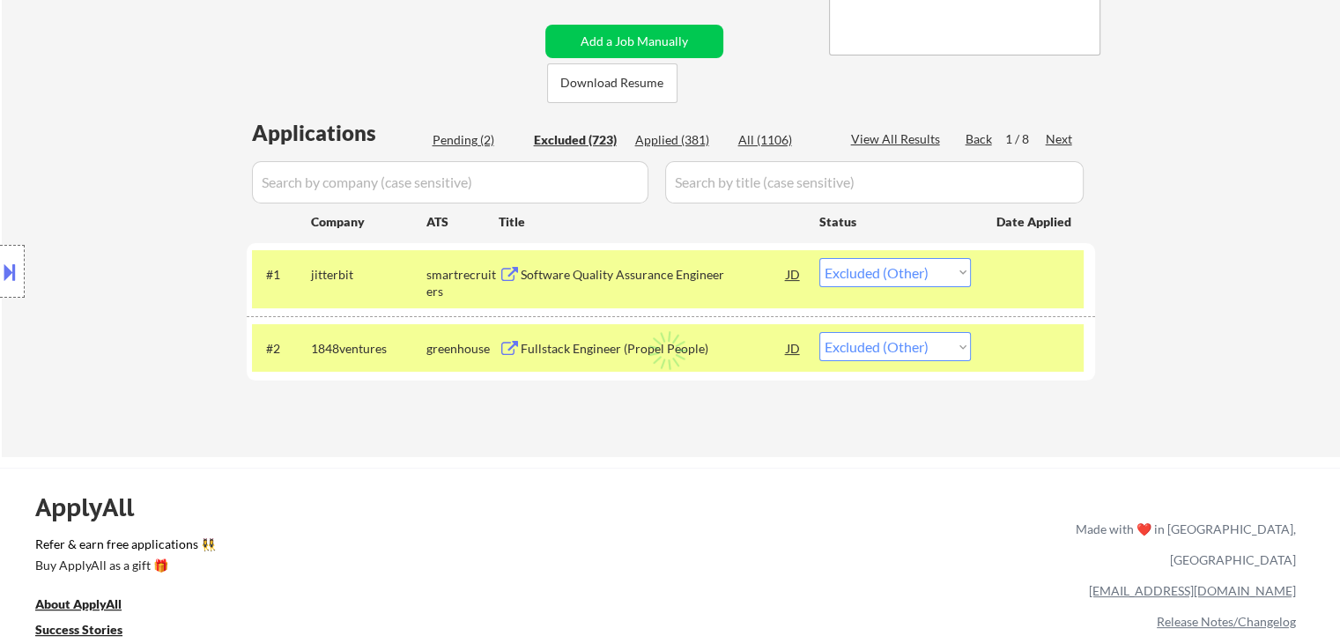
select select ""excluded__other_""
select select ""excluded__bad_match_""
select select ""excluded__other_""
select select ""excluded__bad_match_""
select select ""excluded__expired_""
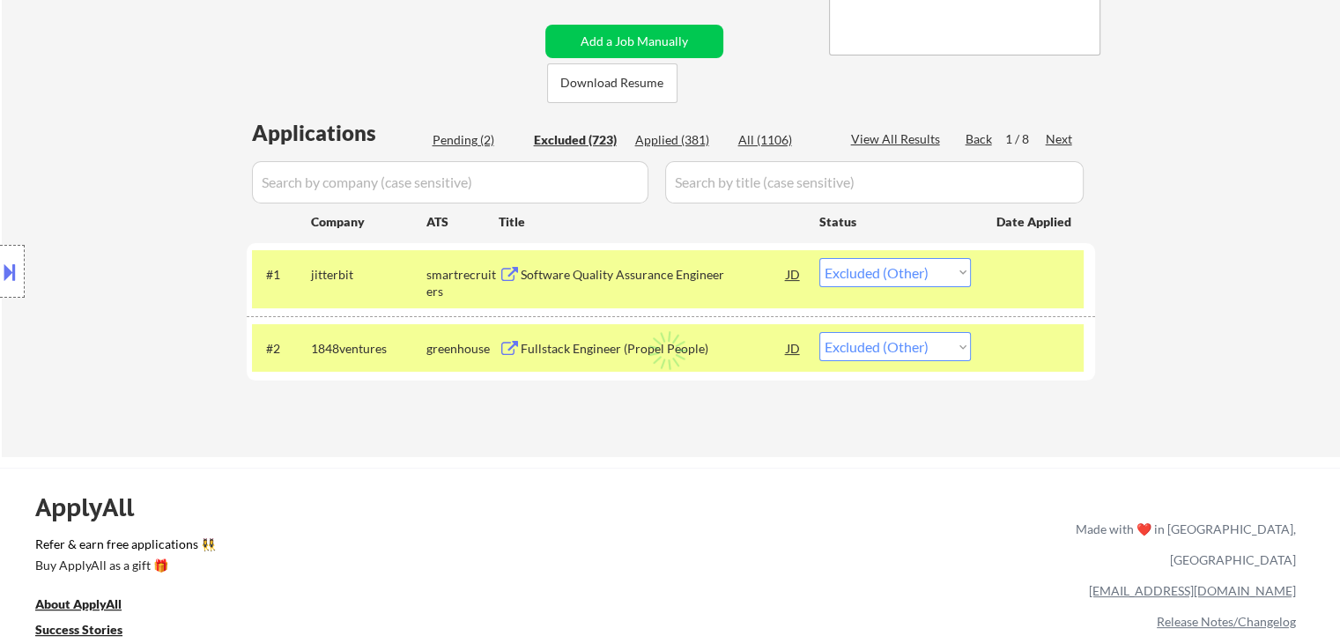
select select ""excluded__expired_""
select select ""excluded__other_""
select select ""excluded__expired_""
select select ""excluded__bad_match_""
select select ""excluded__other_""
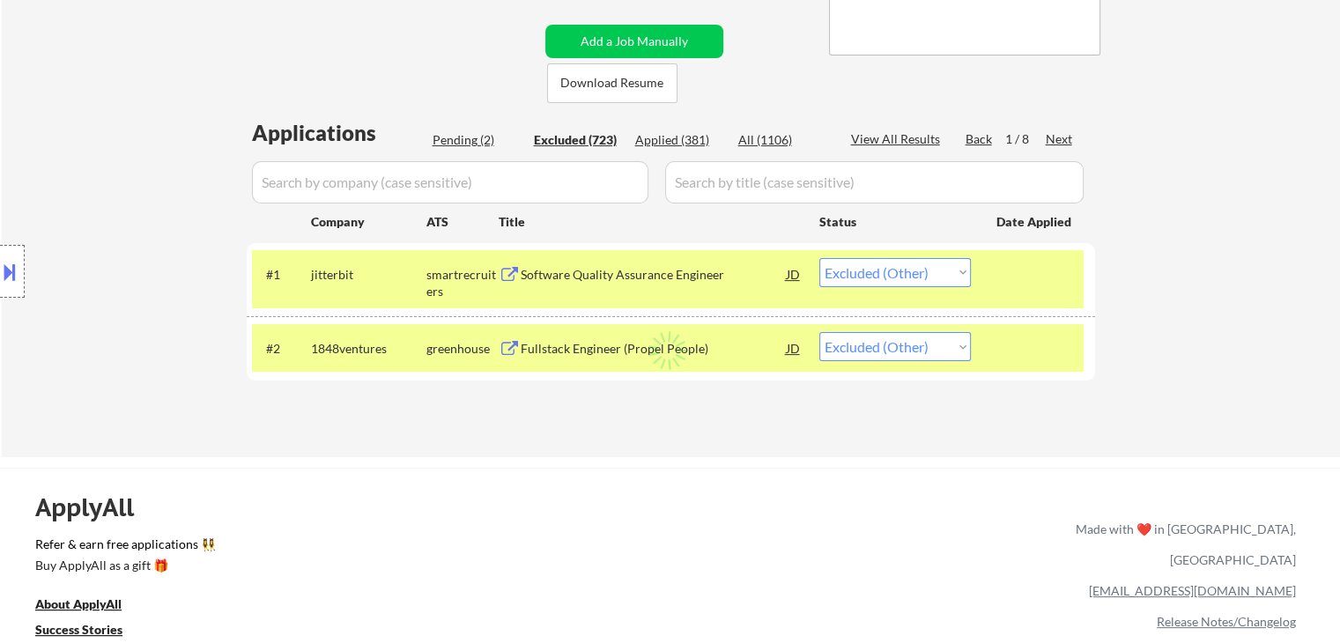
select select ""excluded__location_""
select select ""excluded__expired_""
select select ""excluded__bad_match_""
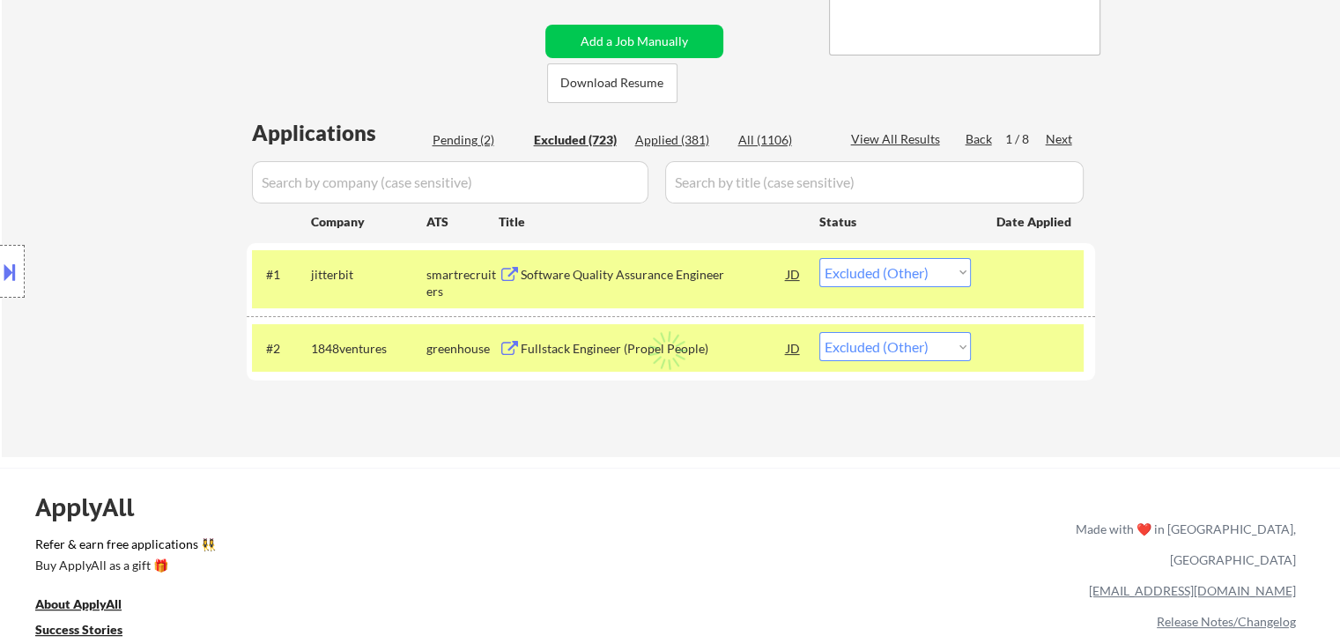
select select ""excluded__expired_""
select select ""excluded__other_""
select select ""excluded__location_""
select select ""excluded__expired_""
select select ""excluded__other_""
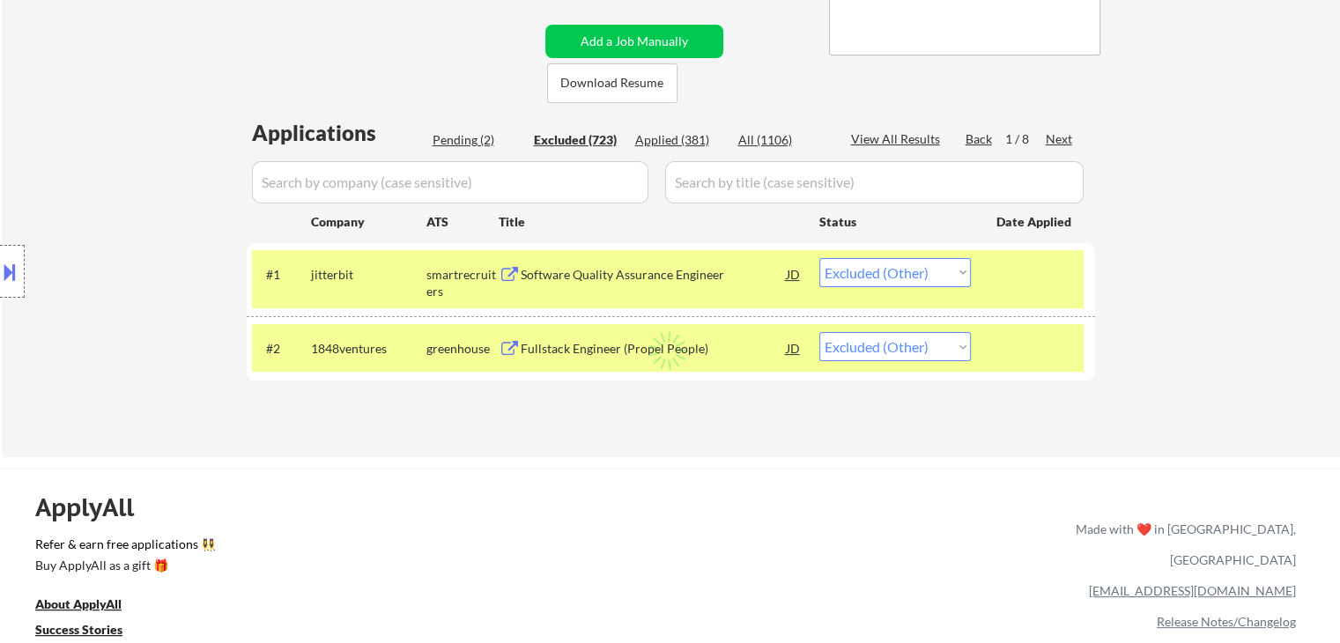
select select ""excluded__other_""
select select ""excluded__bad_match_""
select select ""excluded""
select select ""excluded__other_""
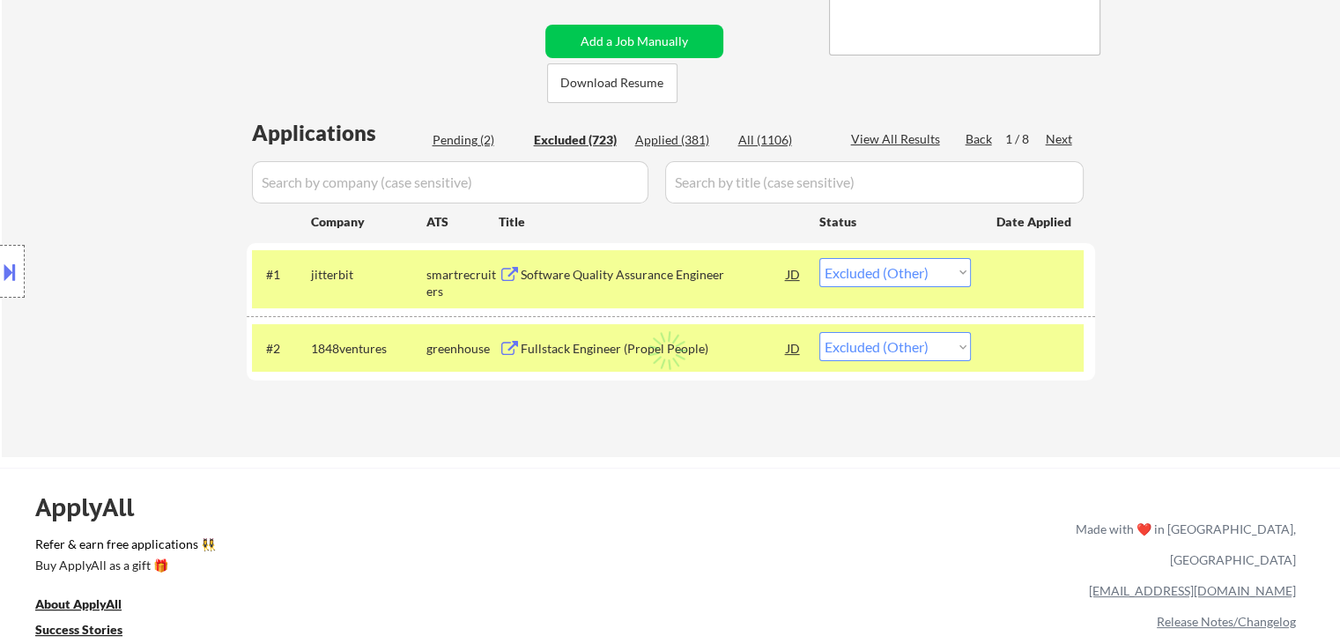
select select ""excluded__bad_match_""
select select ""excluded__expired_""
select select ""excluded__other_""
select select ""excluded__bad_match_""
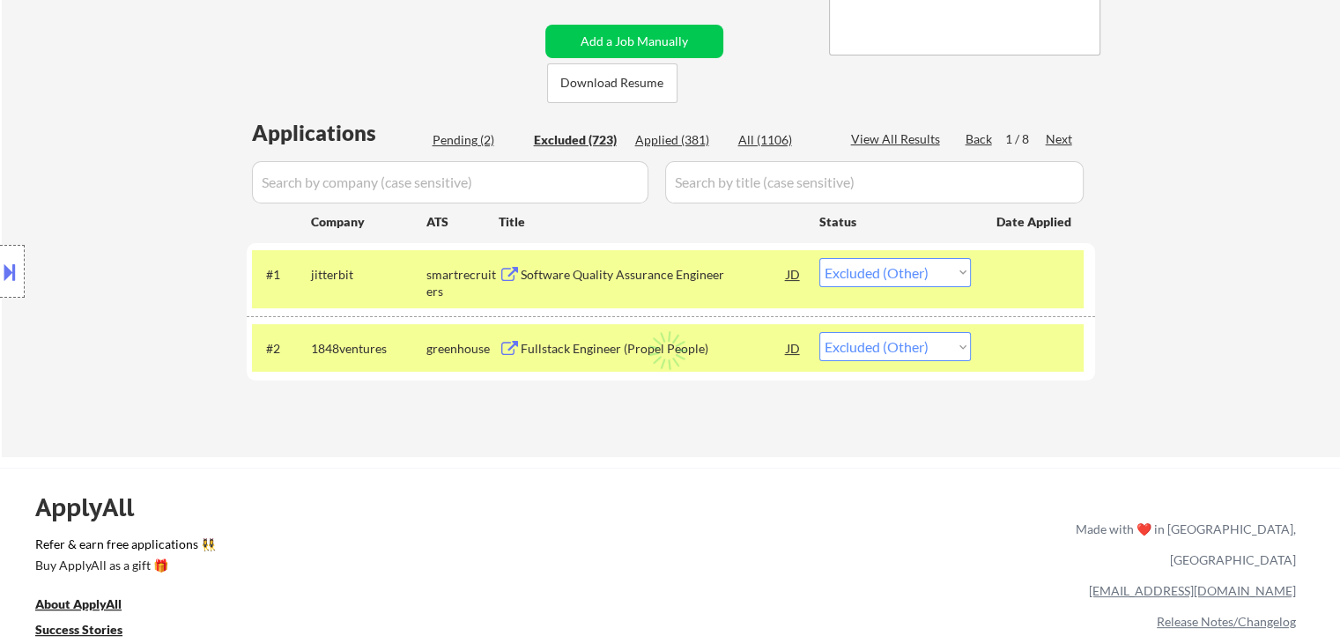
select select ""excluded__bad_match_""
select select ""excluded__expired_""
select select ""excluded__other_""
select select ""excluded__location_""
select select ""excluded__expired_""
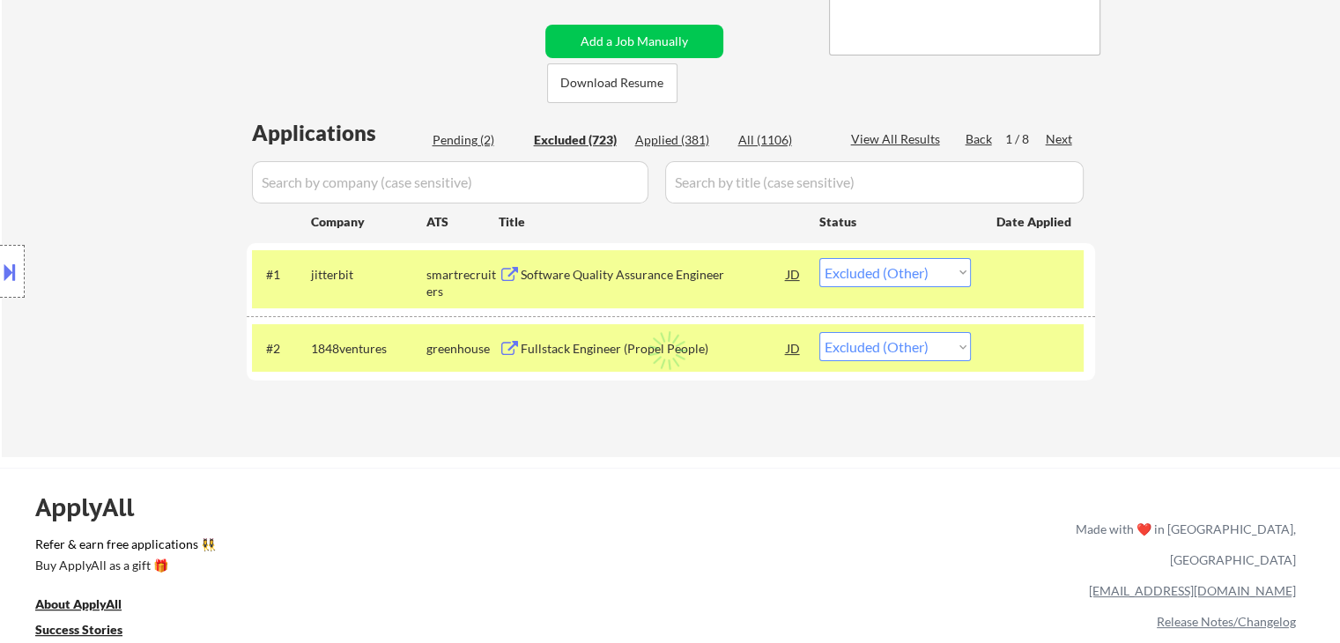
select select ""excluded__bad_match_""
select select ""excluded""
select select ""excluded__other_""
select select ""excluded__location_""
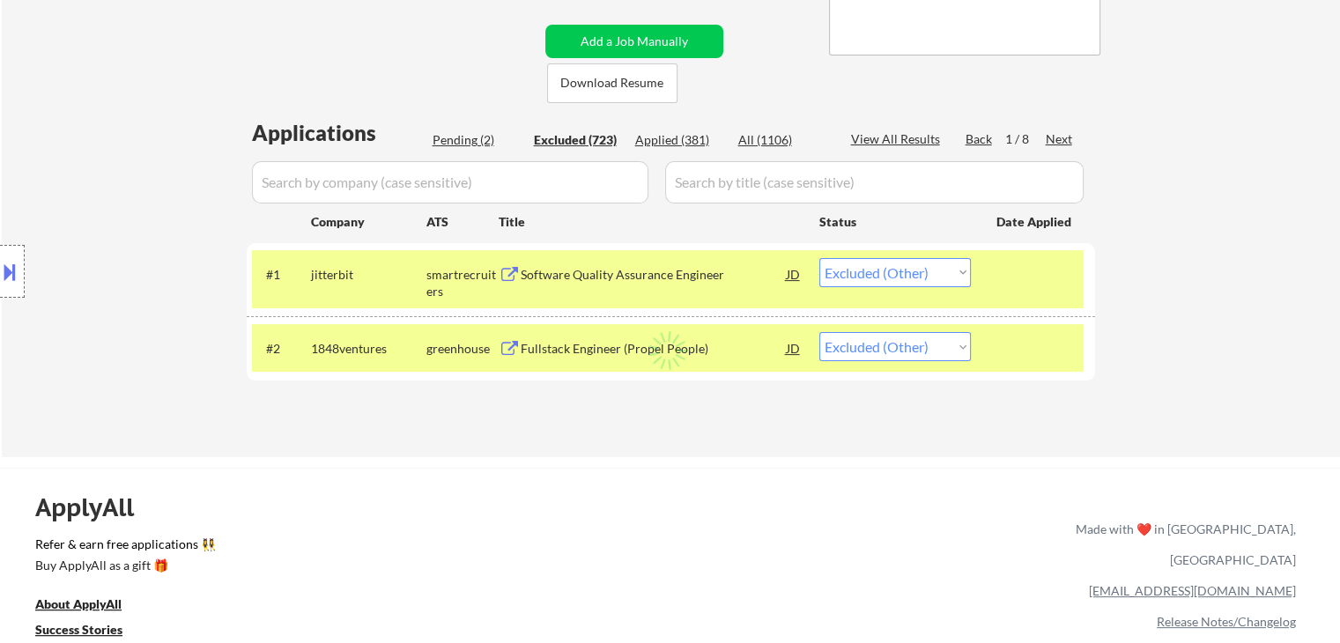
select select ""excluded__expired_""
select select ""excluded__bad_match_""
select select ""excluded""
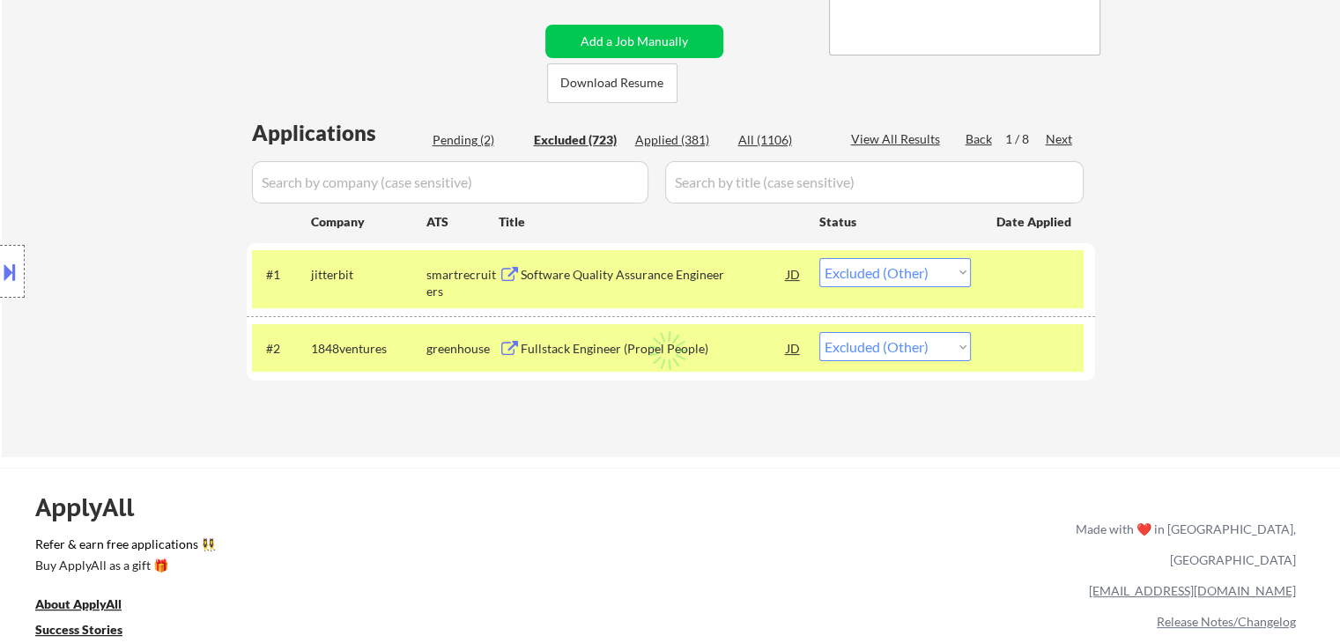
select select ""excluded__bad_match_""
select select ""excluded__expired_""
select select ""excluded__bad_match_""
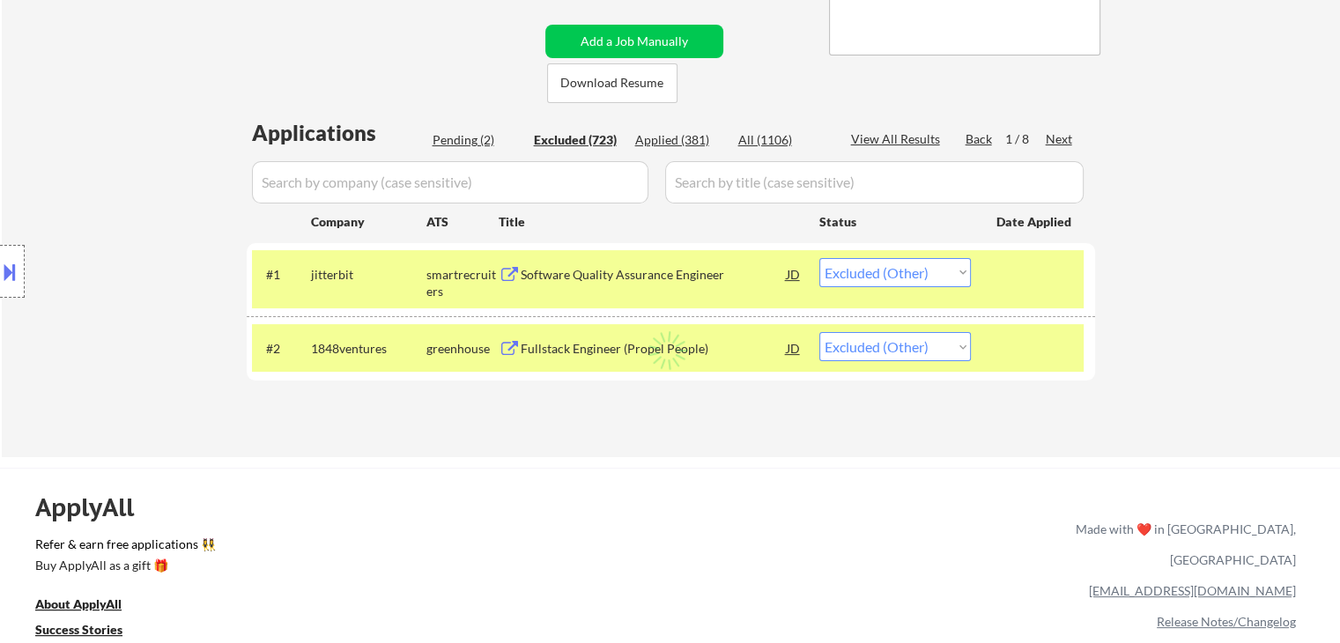
select select ""excluded__bad_match_""
select select ""excluded""
select select ""excluded__bad_match_""
select select ""excluded""
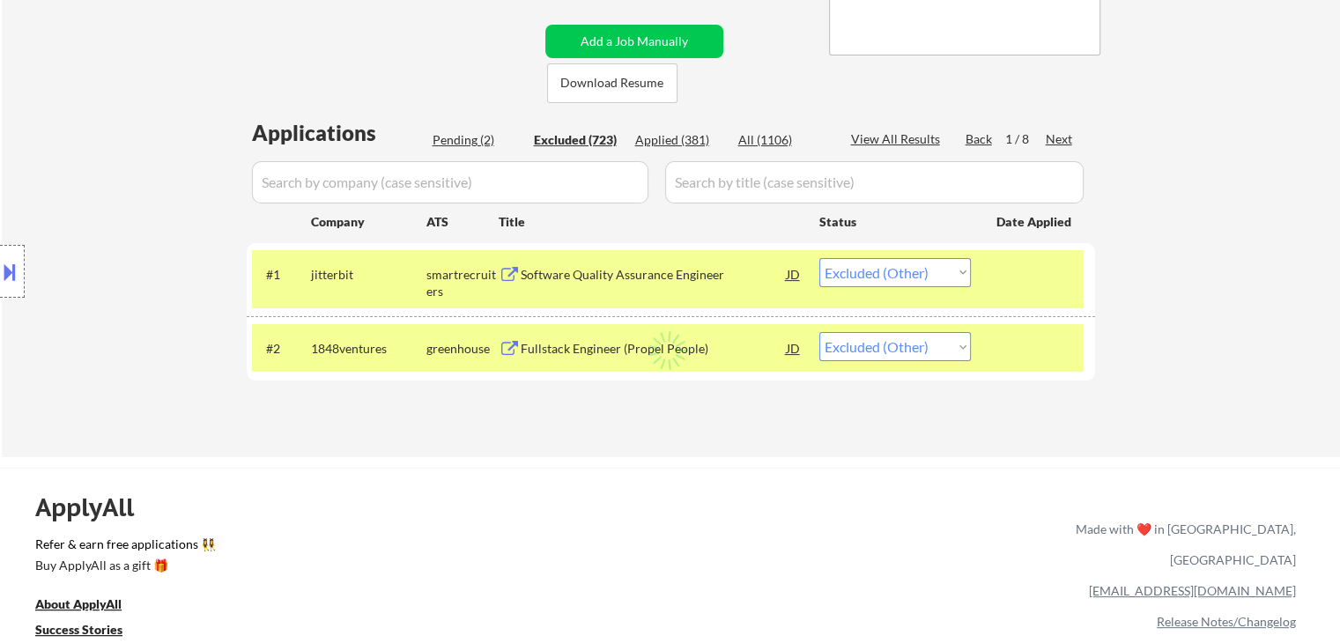
select select ""excluded__other_""
select select ""excluded__expired_""
select select ""excluded__other_""
select select ""excluded__expired_""
select select ""excluded__location_""
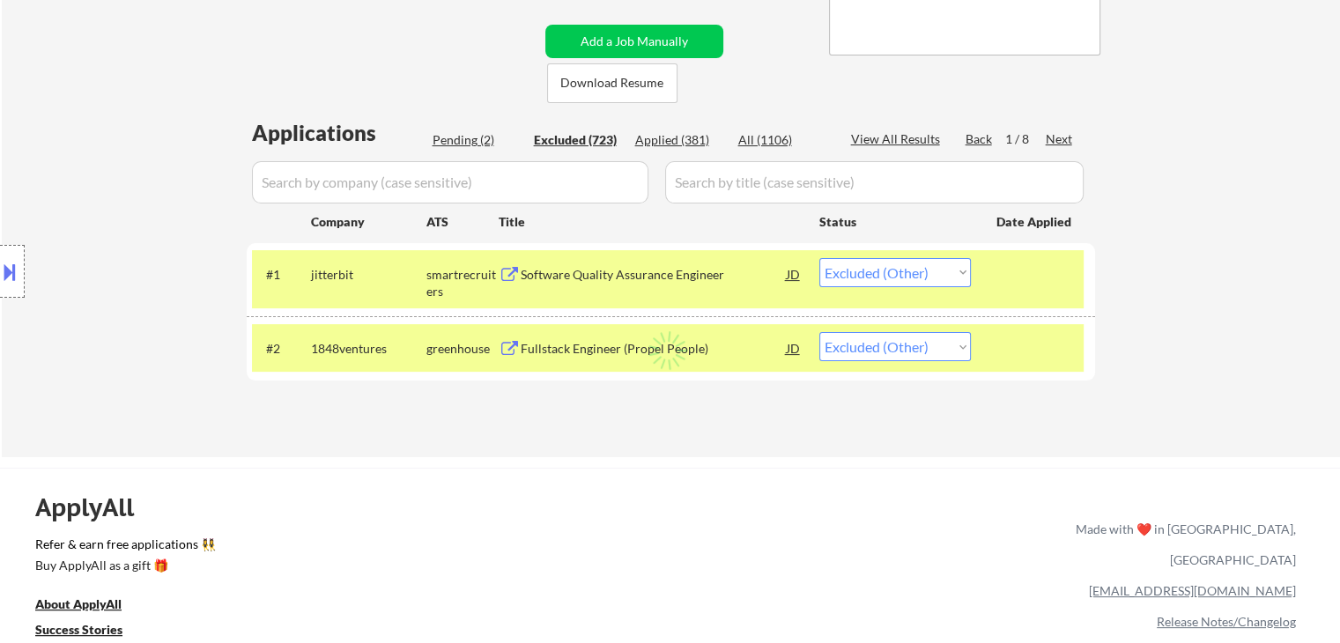
select select ""excluded__bad_match_""
select select ""excluded__location_""
select select ""excluded__other_""
select select ""excluded""
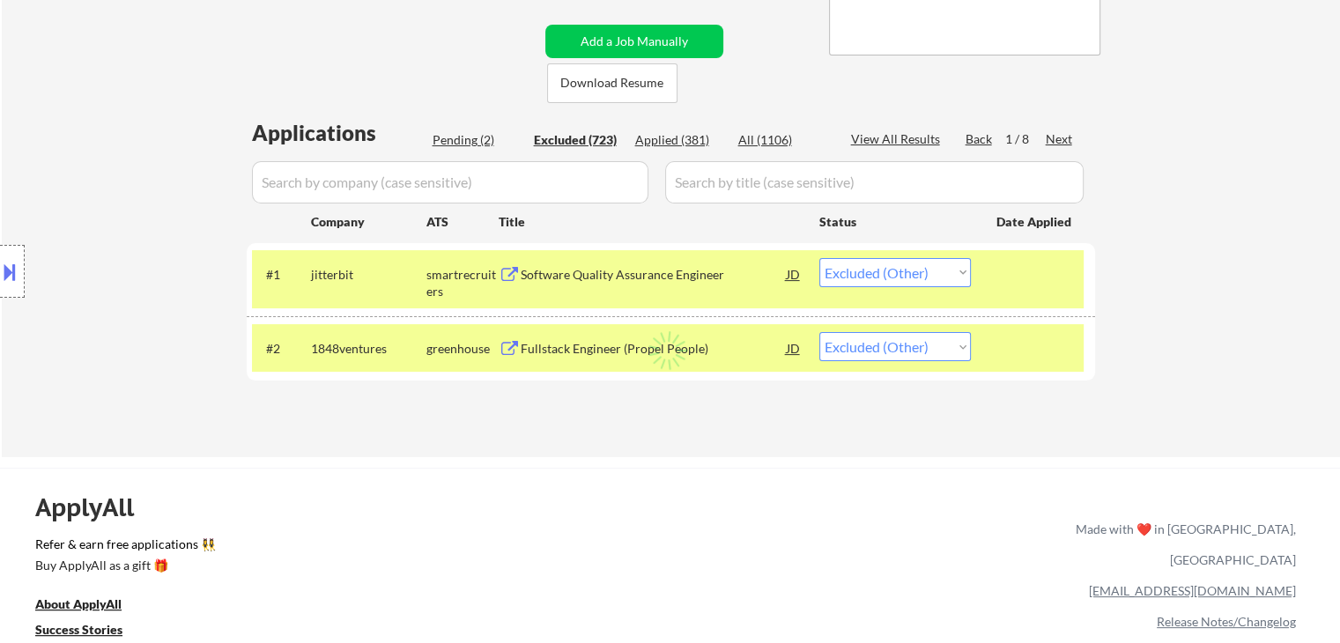
select select ""excluded__other_""
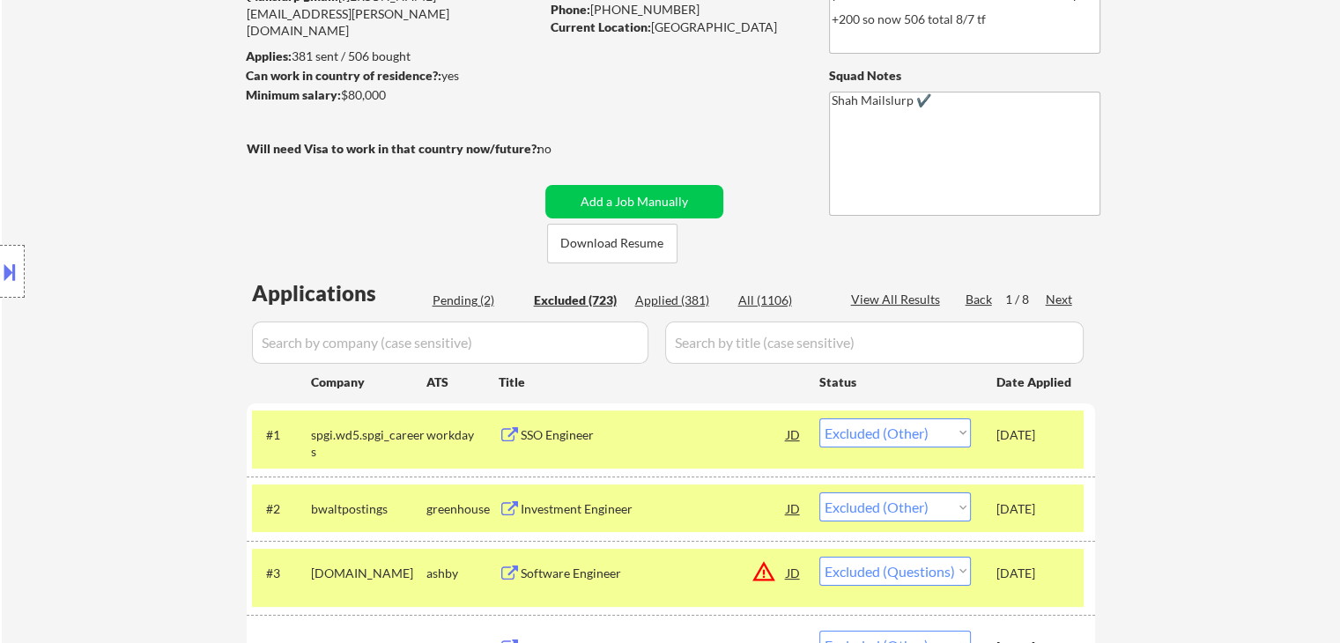
scroll to position [444, 0]
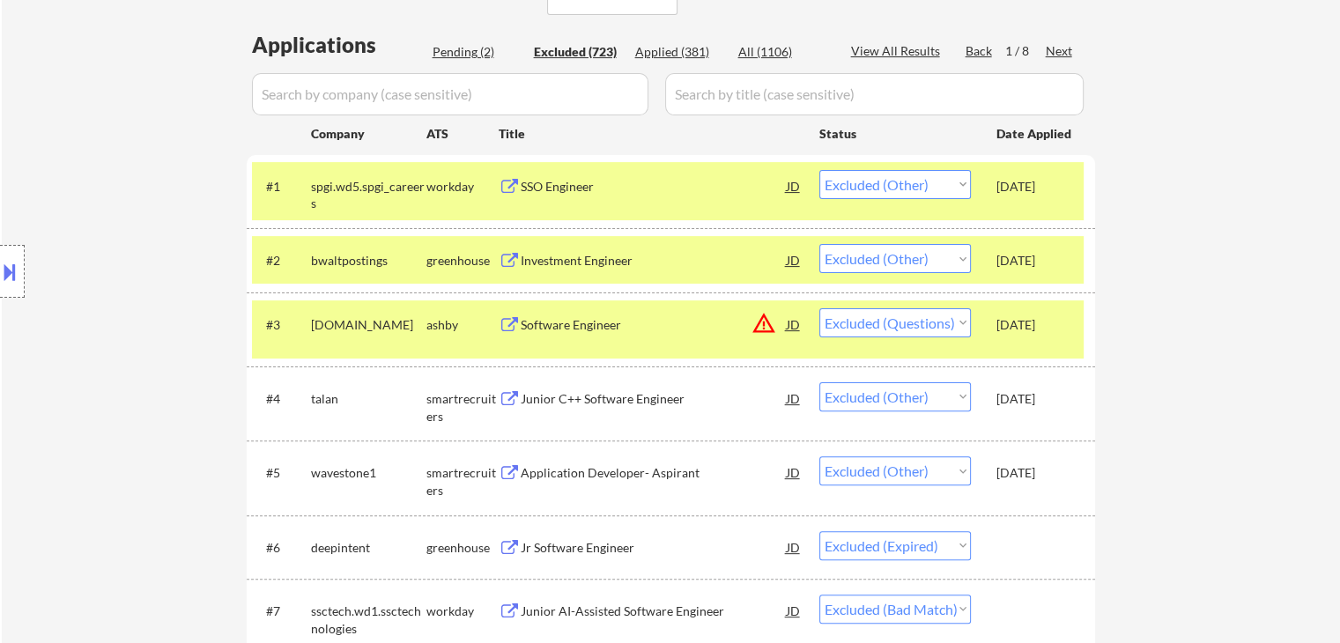
click at [457, 53] on div "Pending (2)" at bounding box center [477, 52] width 88 height 18
select select ""pending""
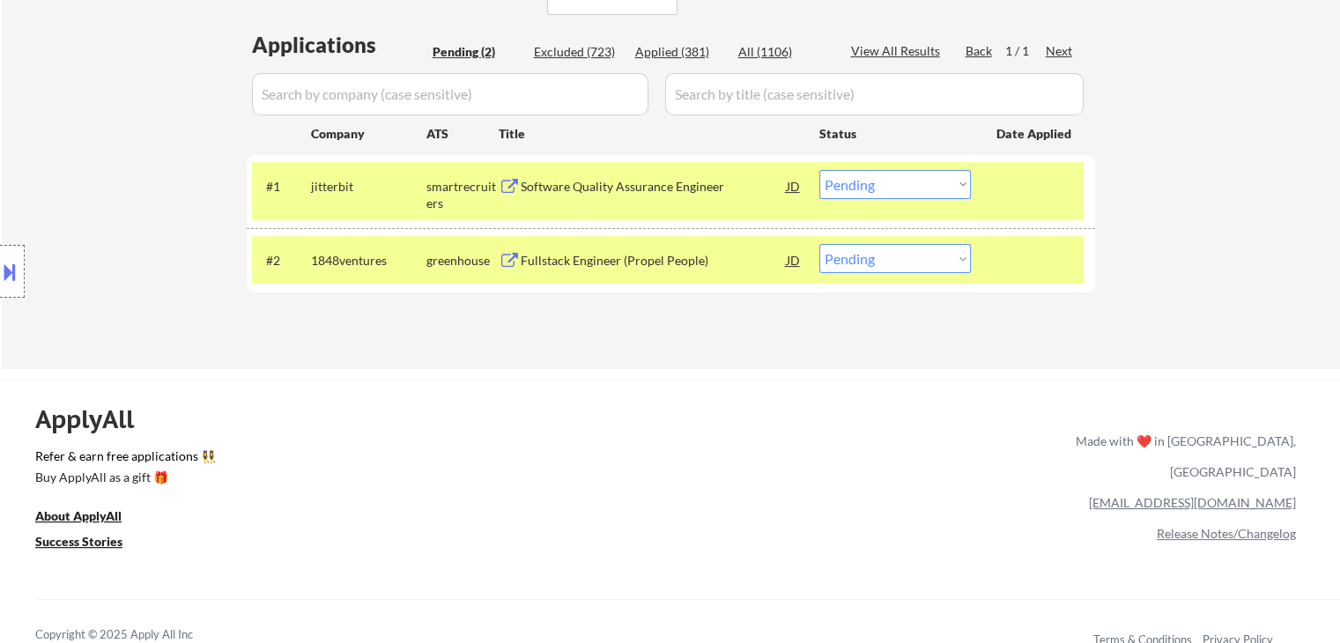
click at [926, 184] on select "Choose an option... Pending Applied Excluded (Questions) Excluded (Expired) Exc…" at bounding box center [895, 184] width 152 height 29
click at [819, 170] on select "Choose an option... Pending Applied Excluded (Questions) Excluded (Expired) Exc…" at bounding box center [895, 184] width 152 height 29
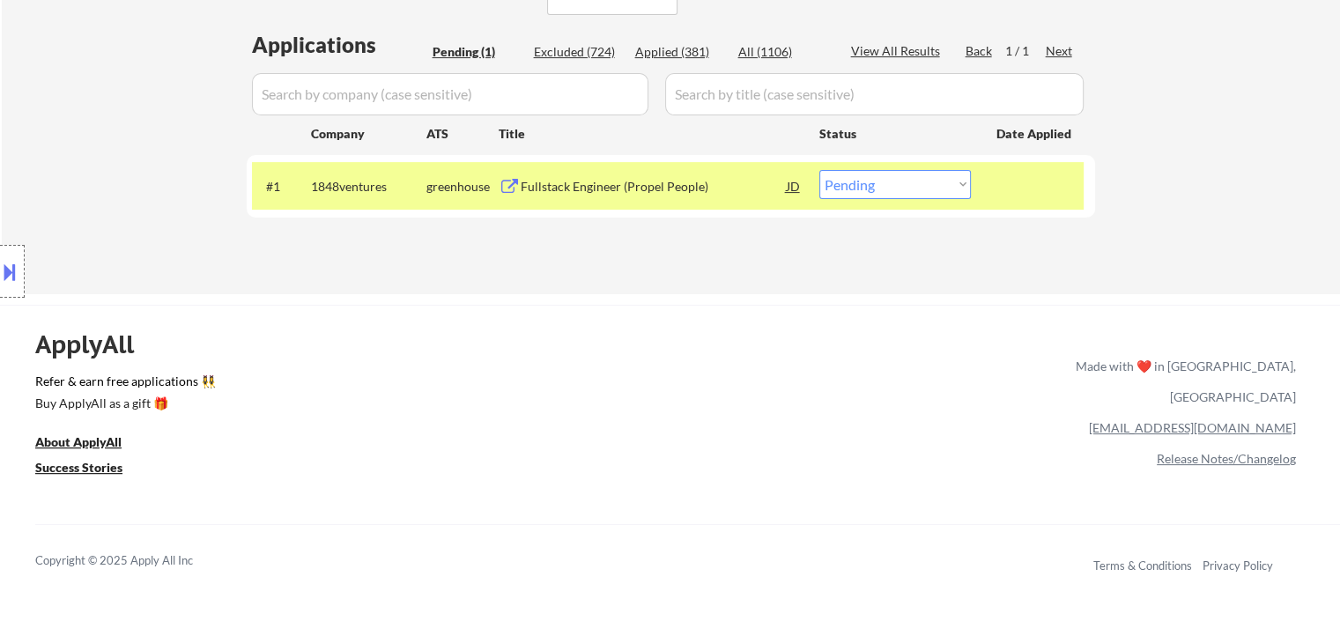
click at [600, 182] on div "Fullstack Engineer (Propel People)" at bounding box center [654, 187] width 266 height 18
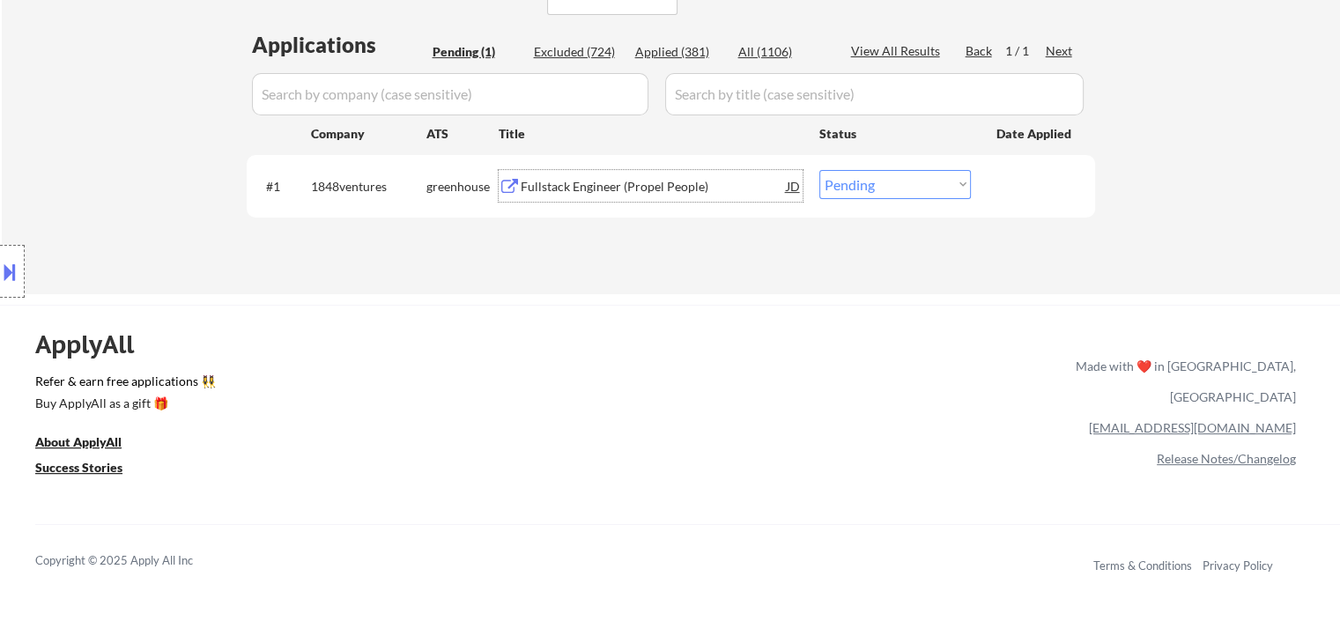
click at [652, 294] on div "← Return to /applysquad Mailslurp Inbox Job Search Builder [PERSON_NAME] User E…" at bounding box center [670, 377] width 1340 height 1642
drag, startPoint x: 898, startPoint y: 188, endPoint x: 913, endPoint y: 460, distance: 272.7
click at [898, 188] on select "Choose an option... Pending Applied Excluded (Questions) Excluded (Expired) Exc…" at bounding box center [895, 184] width 152 height 29
click at [586, 49] on div "Excluded (724)" at bounding box center [578, 52] width 88 height 18
select select ""excluded__other_""
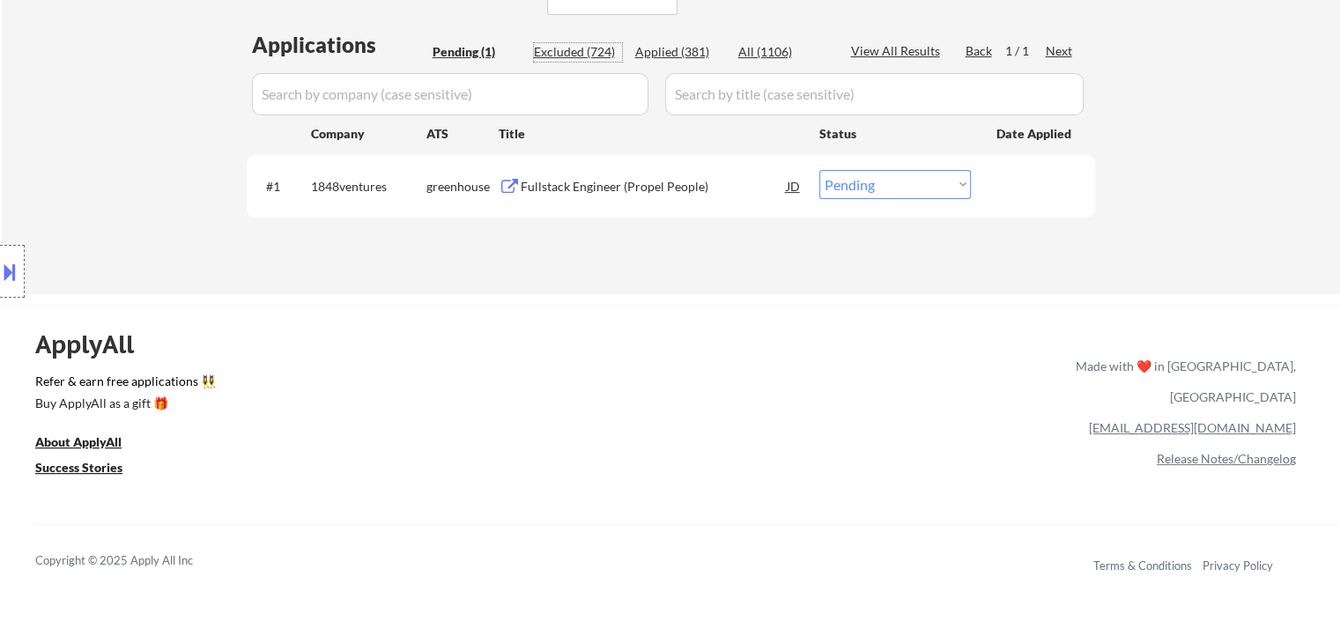
select select ""excluded__other_""
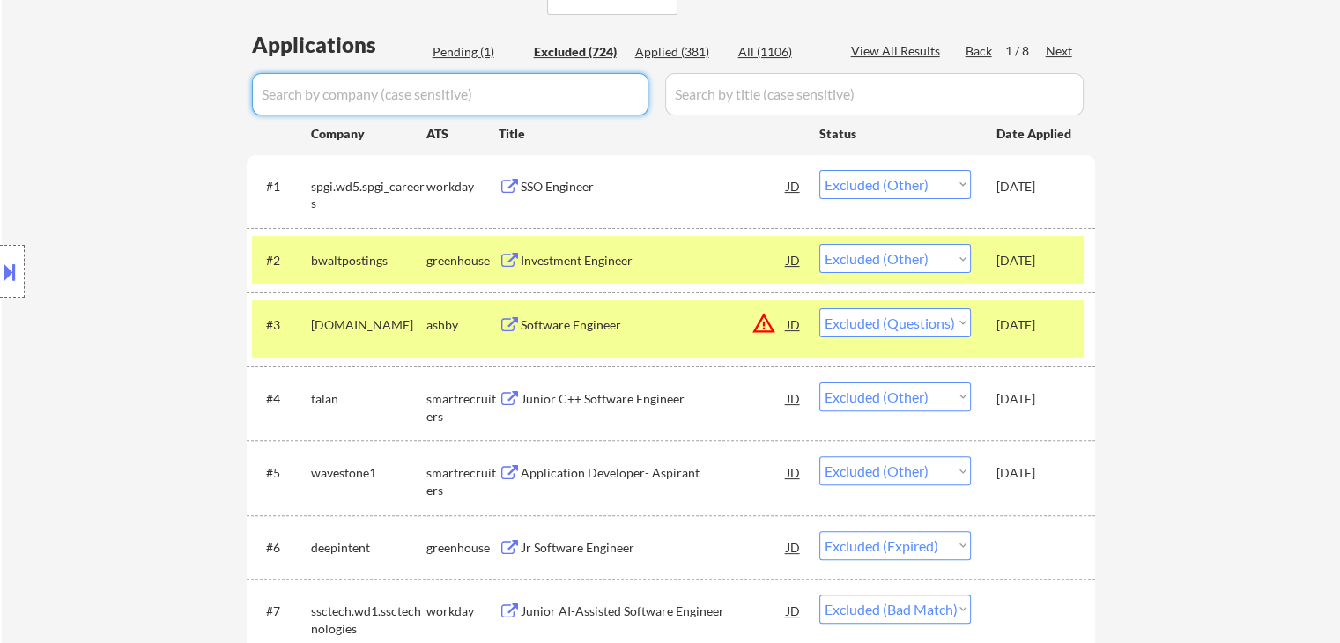
click at [473, 95] on input "input" at bounding box center [450, 94] width 397 height 42
paste input "ajnainfotech"
type input "ajnainfotech"
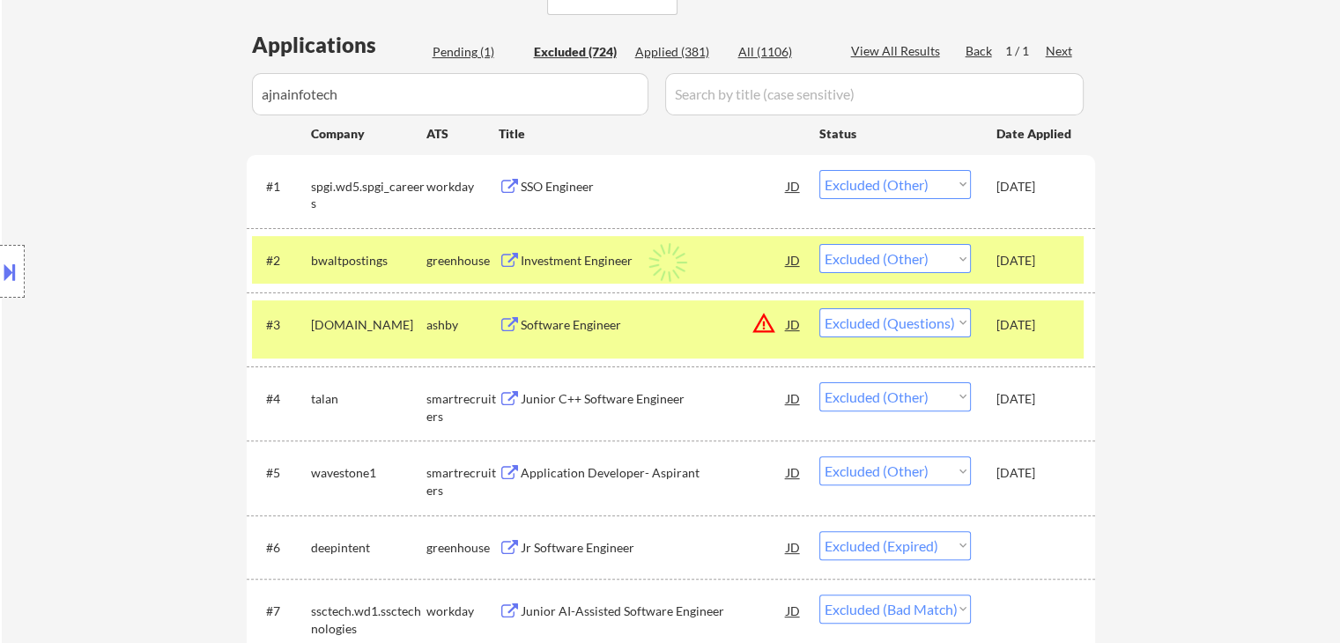
select select ""excluded__location_""
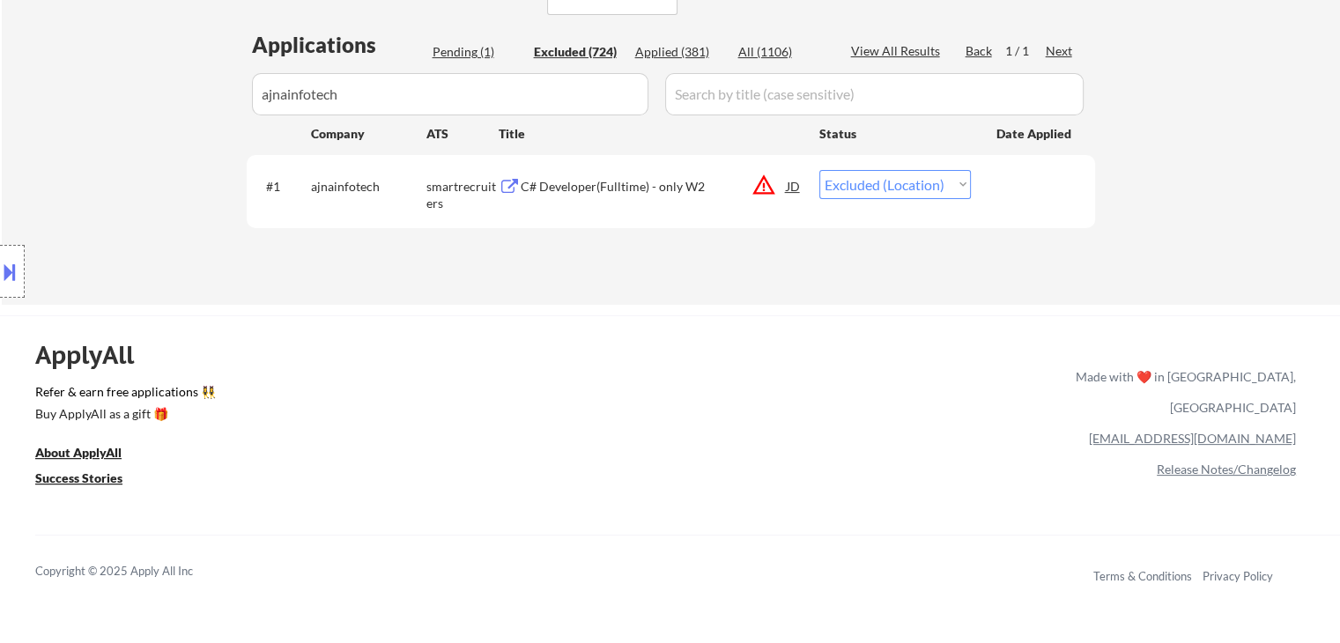
click at [760, 318] on div "ApplyAll Refer & earn free applications 👯‍♀️ Buy ApplyAll as a gift 🎁 About App…" at bounding box center [670, 452] width 1340 height 274
click at [475, 52] on div "Pending (1)" at bounding box center [477, 52] width 88 height 18
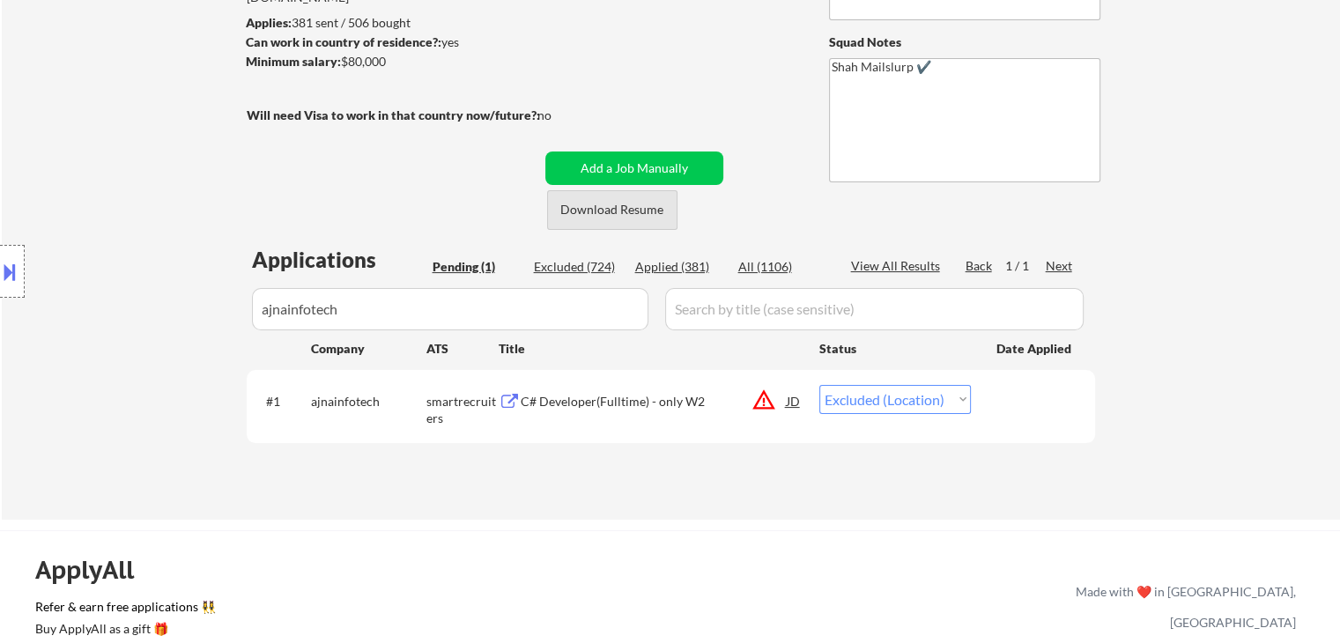
scroll to position [180, 0]
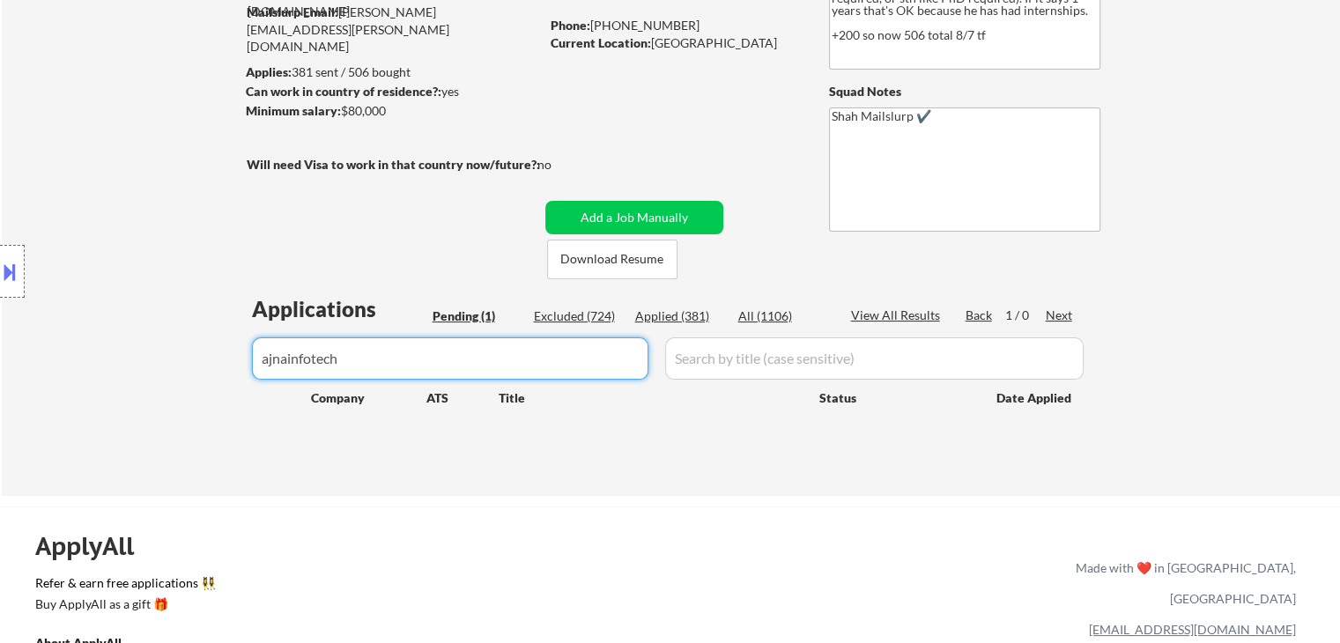
drag, startPoint x: 223, startPoint y: 369, endPoint x: 0, endPoint y: 417, distance: 228.0
click at [0, 415] on body "← Return to /applysquad Mailslurp Inbox Job Search Builder [PERSON_NAME] User E…" at bounding box center [670, 141] width 1340 height 643
select select ""pending""
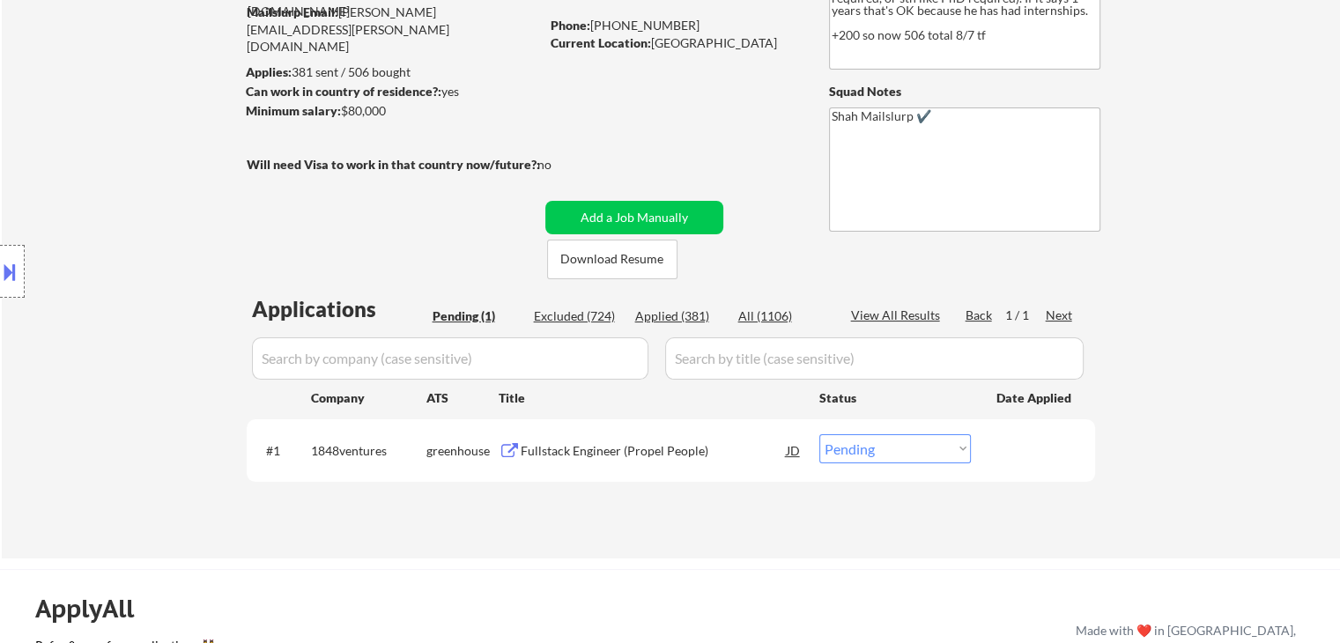
drag, startPoint x: 1260, startPoint y: 299, endPoint x: 723, endPoint y: 328, distance: 538.3
click at [1258, 298] on div "← Return to /applysquad Mailslurp Inbox Job Search Builder [PERSON_NAME] User E…" at bounding box center [671, 225] width 1338 height 668
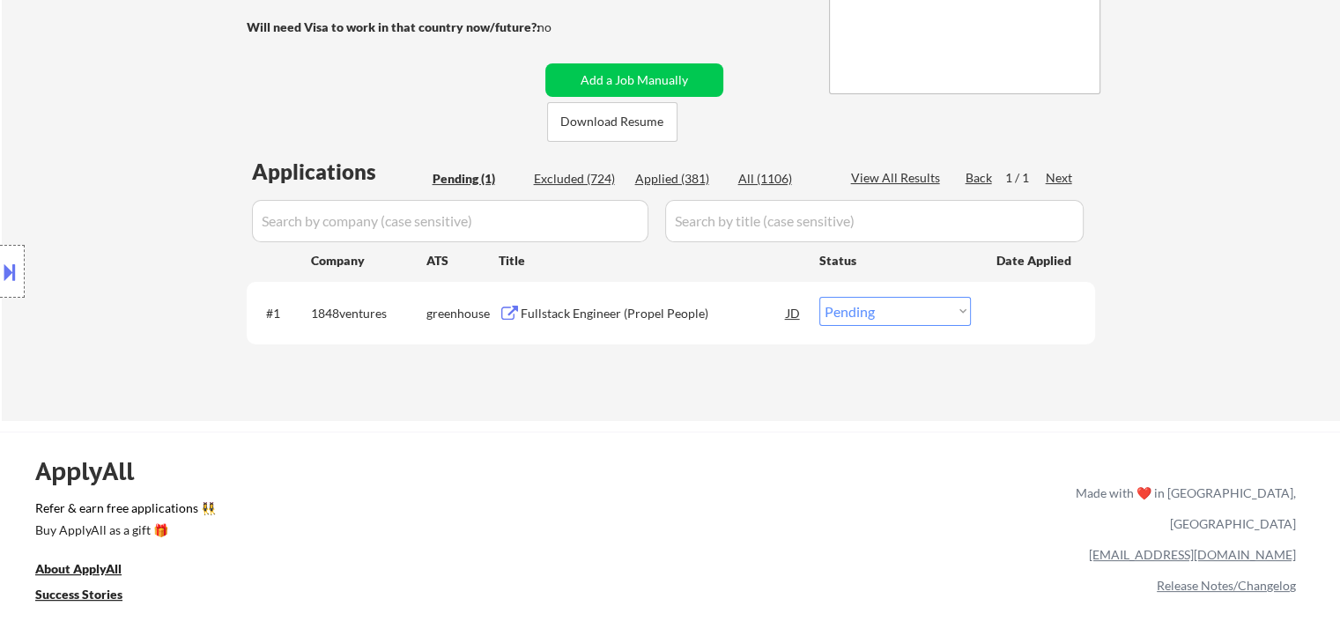
scroll to position [356, 0]
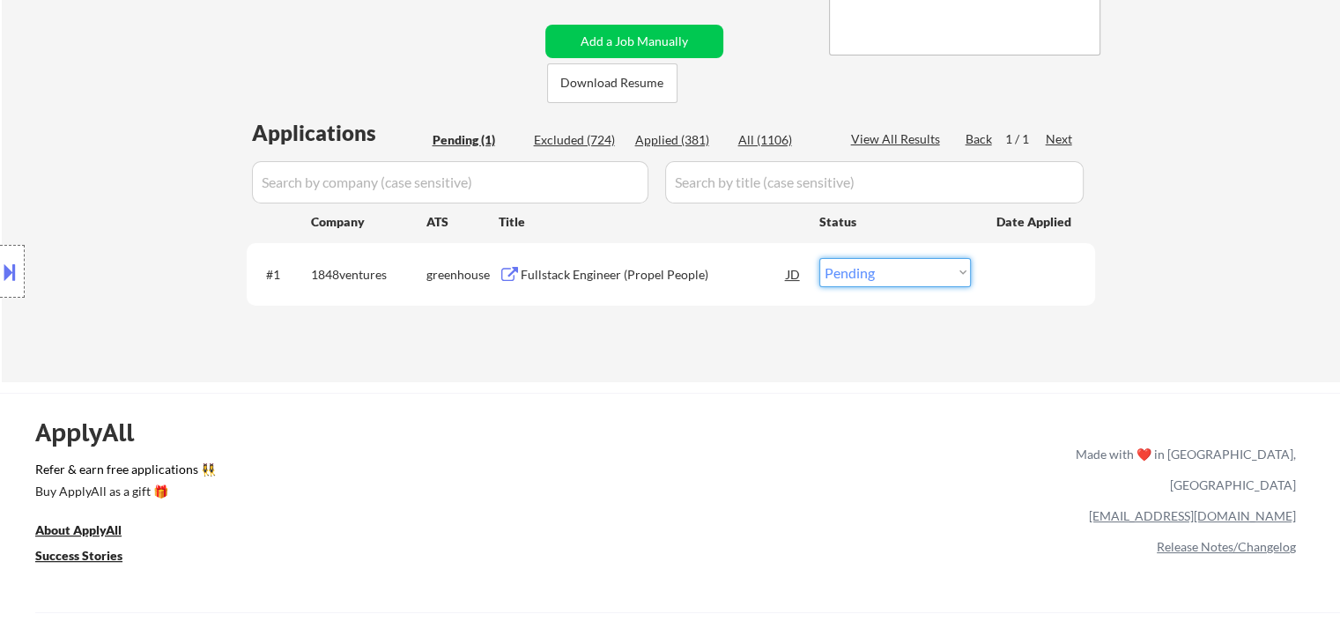
click at [874, 278] on select "Choose an option... Pending Applied Excluded (Questions) Excluded (Expired) Exc…" at bounding box center [895, 272] width 152 height 29
select select ""excluded__other_""
click at [819, 258] on select "Choose an option... Pending Applied Excluded (Questions) Excluded (Expired) Exc…" at bounding box center [895, 272] width 152 height 29
click at [651, 452] on div "ApplyAll Refer & earn free applications 👯‍♀️ Buy ApplyAll as a gift 🎁 About App…" at bounding box center [670, 544] width 1340 height 279
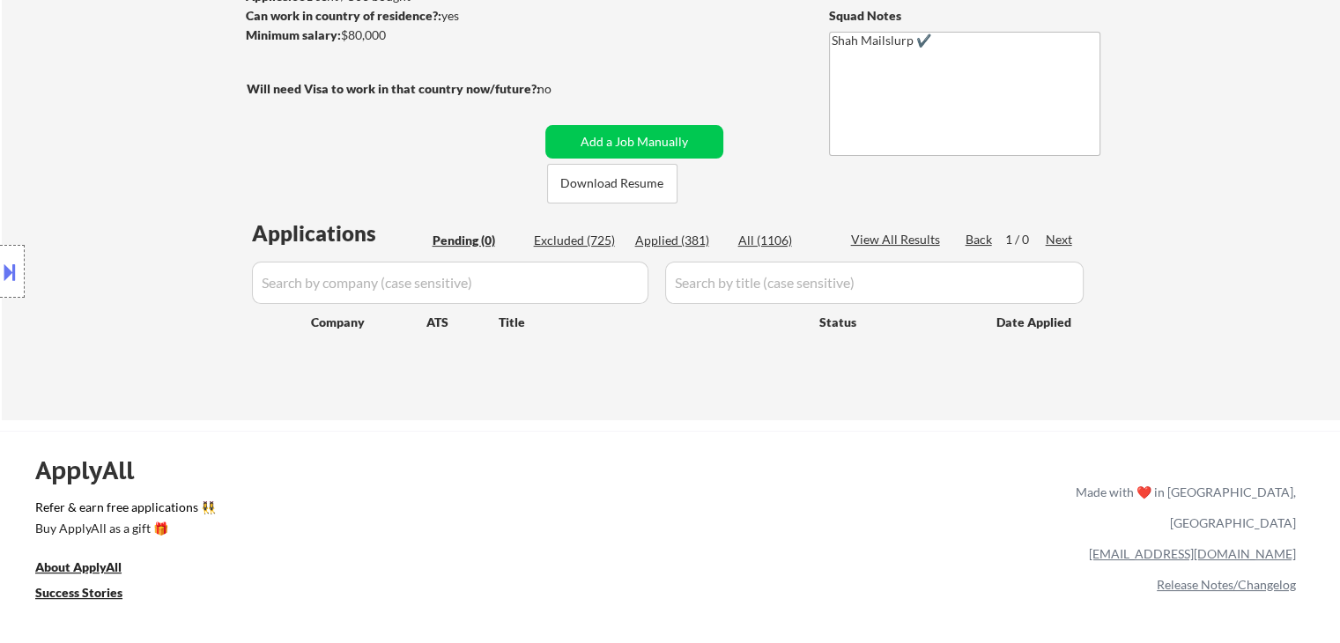
scroll to position [180, 0]
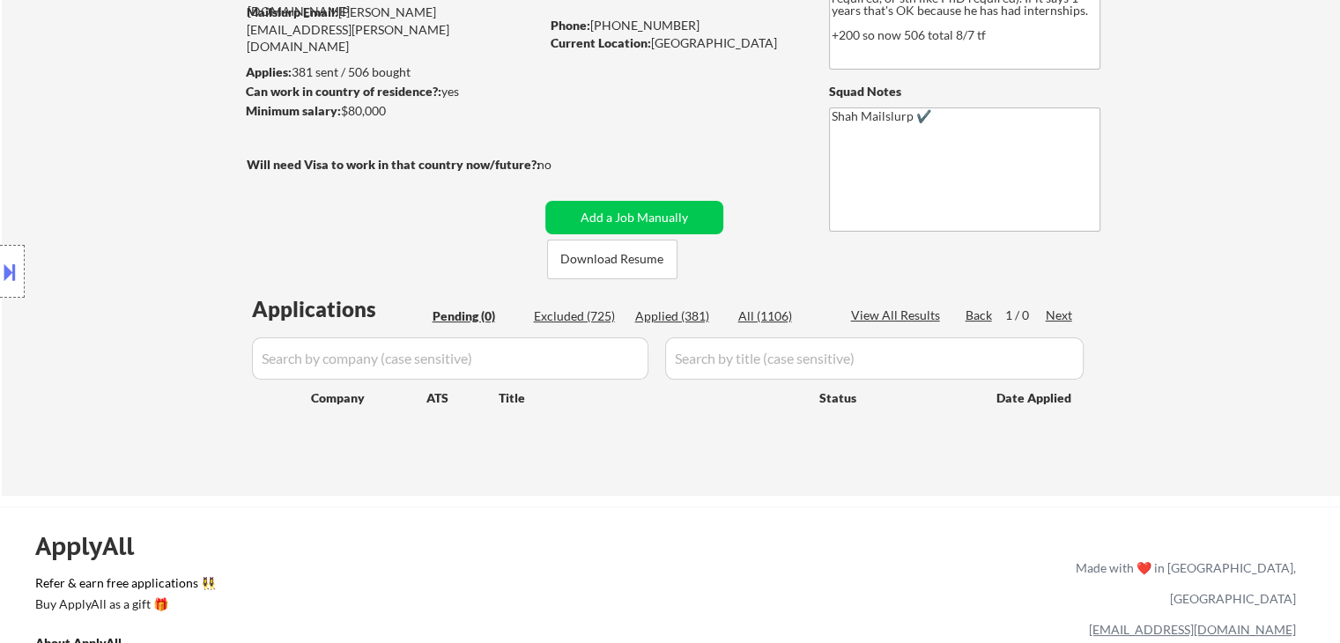
click at [62, 295] on div "Location Inclusions:" at bounding box center [157, 271] width 315 height 327
click at [695, 491] on div "← Return to /applysquad Mailslurp Inbox Job Search Builder [PERSON_NAME] User E…" at bounding box center [671, 193] width 1338 height 605
drag, startPoint x: 1237, startPoint y: 343, endPoint x: 1225, endPoint y: 364, distance: 24.5
click at [1238, 343] on div "← Return to /applysquad Mailslurp Inbox Job Search Builder [PERSON_NAME] User E…" at bounding box center [671, 193] width 1338 height 605
click at [1273, 291] on div "← Return to /applysquad Mailslurp Inbox Job Search Builder [PERSON_NAME] User E…" at bounding box center [671, 193] width 1338 height 605
